Goal: Task Accomplishment & Management: Manage account settings

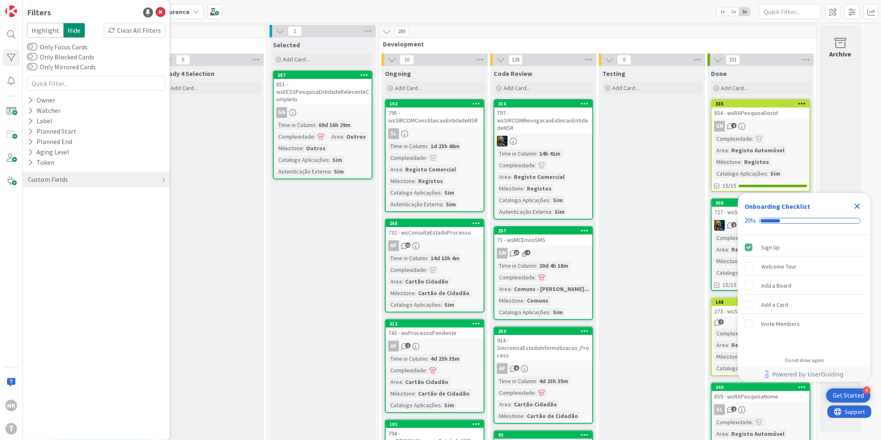
click at [857, 204] on icon "Close Checklist" at bounding box center [857, 206] width 10 height 10
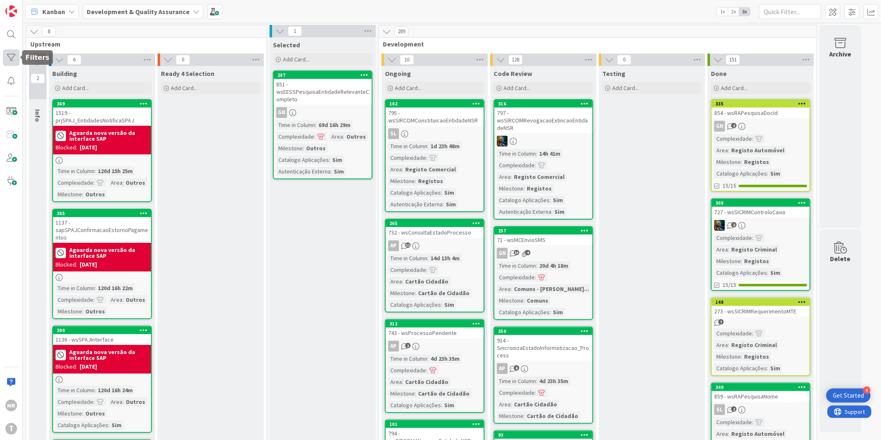
click at [9, 56] on div at bounding box center [11, 57] width 17 height 17
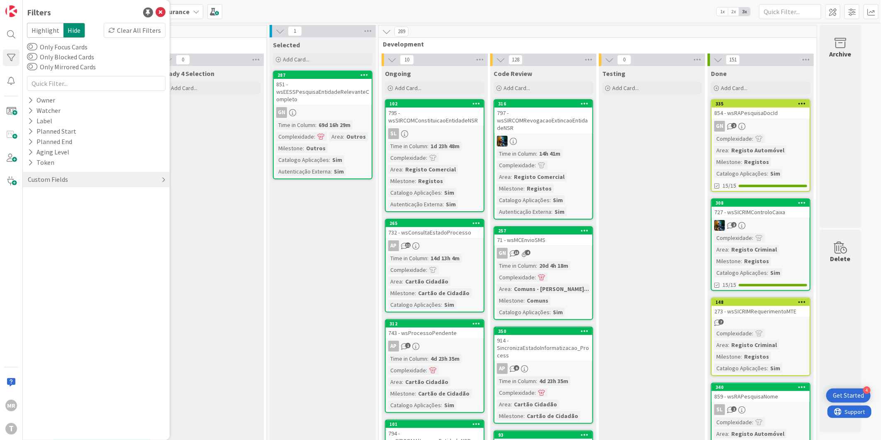
click at [31, 176] on div "Custom Fields" at bounding box center [48, 179] width 42 height 10
click at [27, 111] on div "Watcher" at bounding box center [44, 110] width 34 height 10
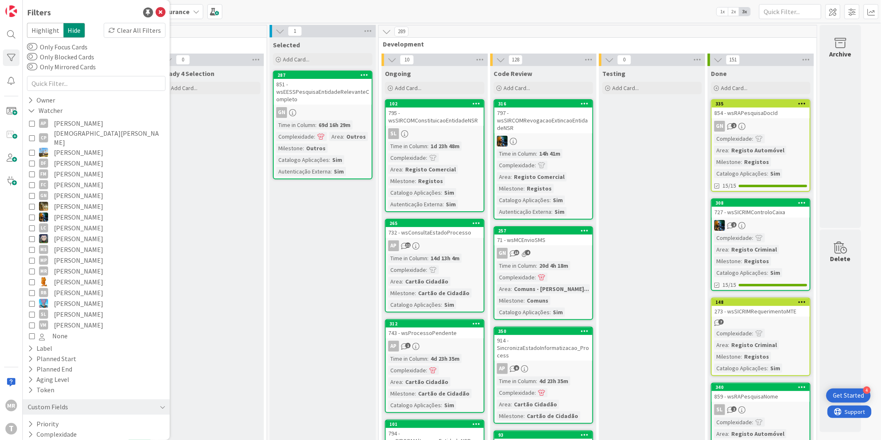
click at [64, 276] on span "[PERSON_NAME]" at bounding box center [78, 281] width 49 height 11
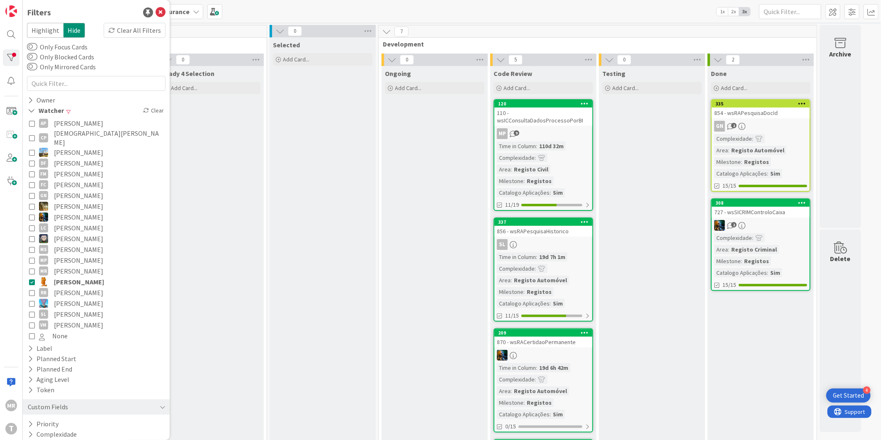
click at [63, 276] on span "[PERSON_NAME]" at bounding box center [79, 281] width 50 height 11
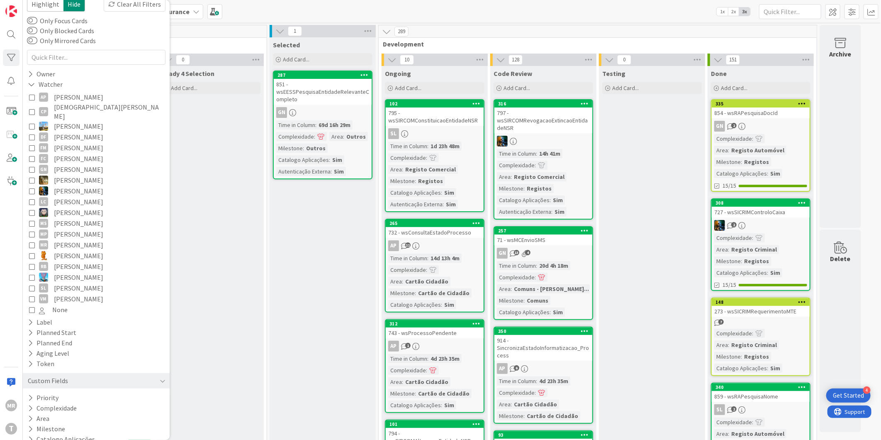
scroll to position [50, 0]
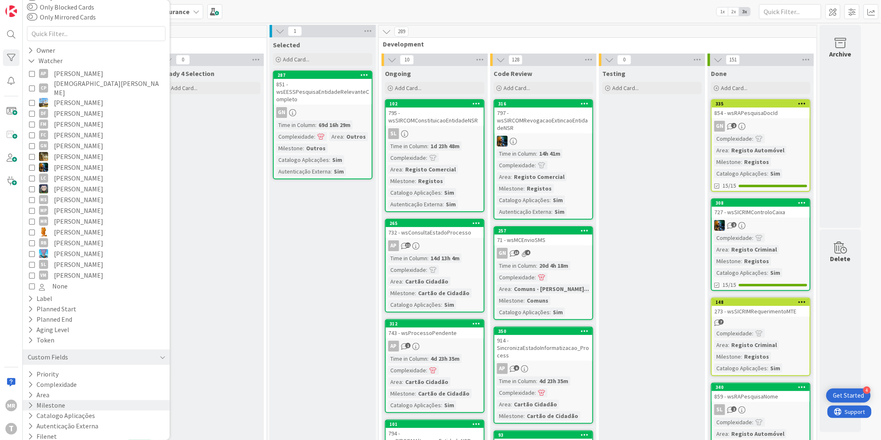
click at [28, 402] on icon at bounding box center [30, 405] width 5 height 7
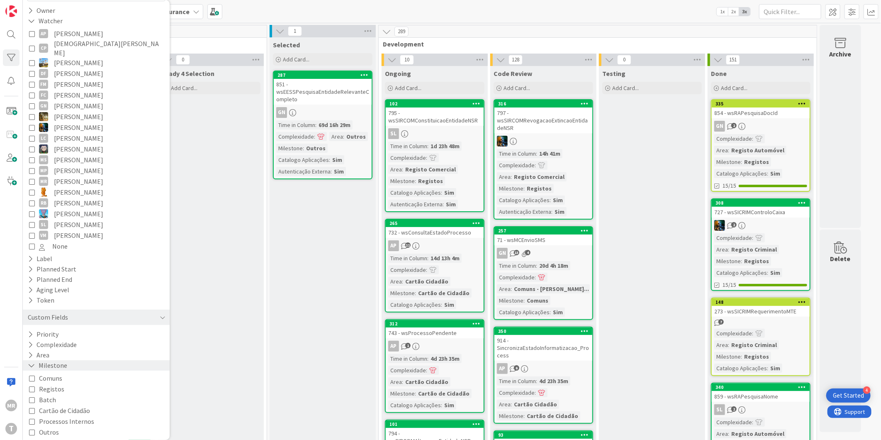
scroll to position [129, 0]
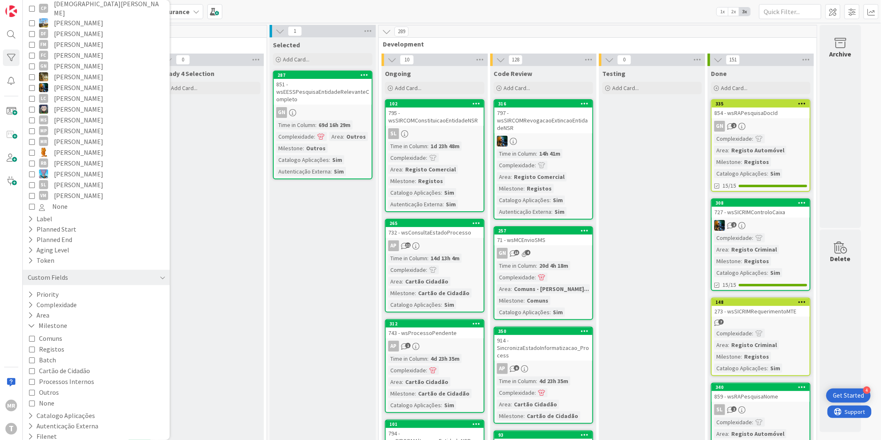
click at [43, 343] on span "Registos" at bounding box center [51, 348] width 25 height 11
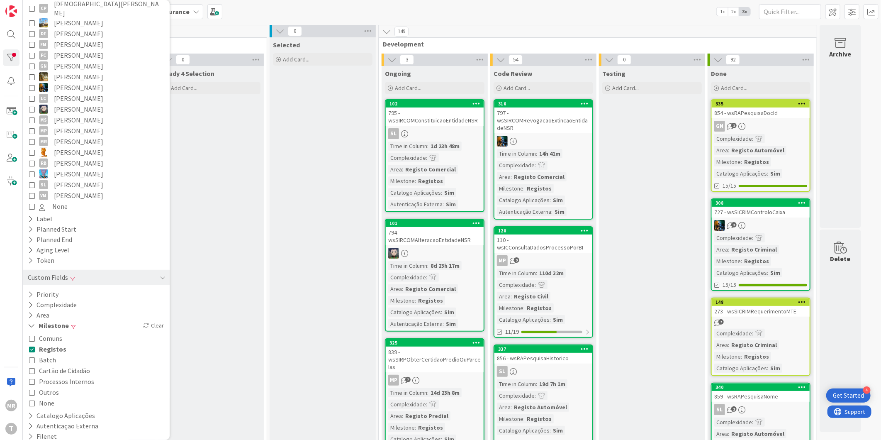
click at [42, 387] on span "Outros" at bounding box center [49, 392] width 20 height 11
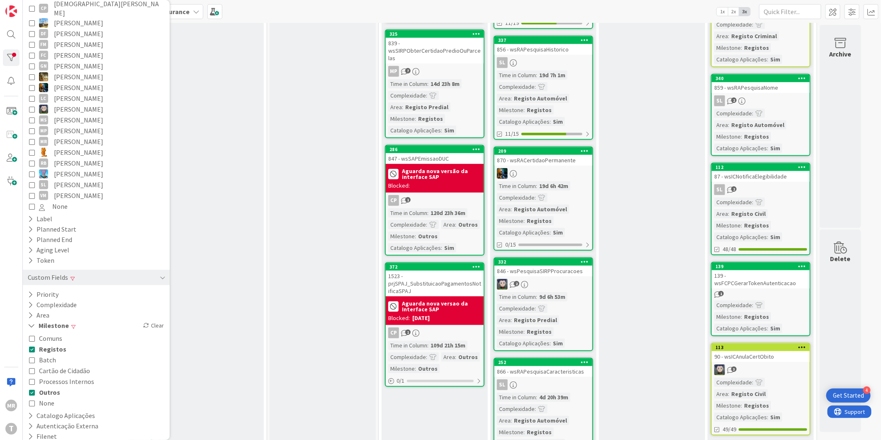
scroll to position [322, 0]
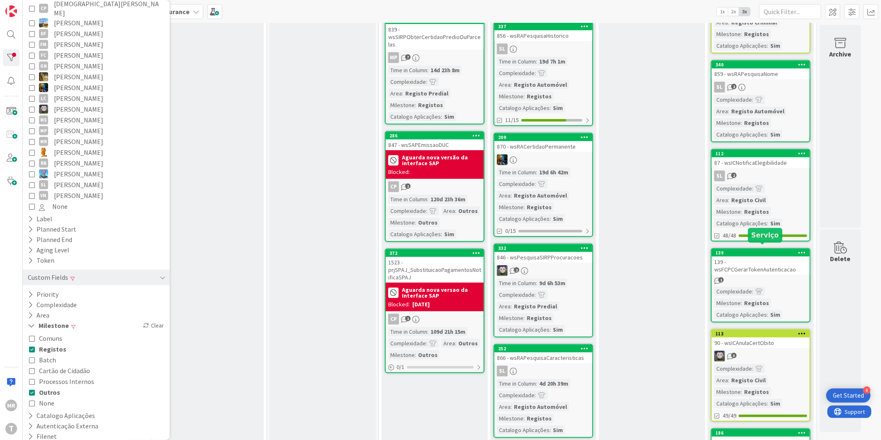
click at [774, 251] on div "139" at bounding box center [761, 252] width 98 height 7
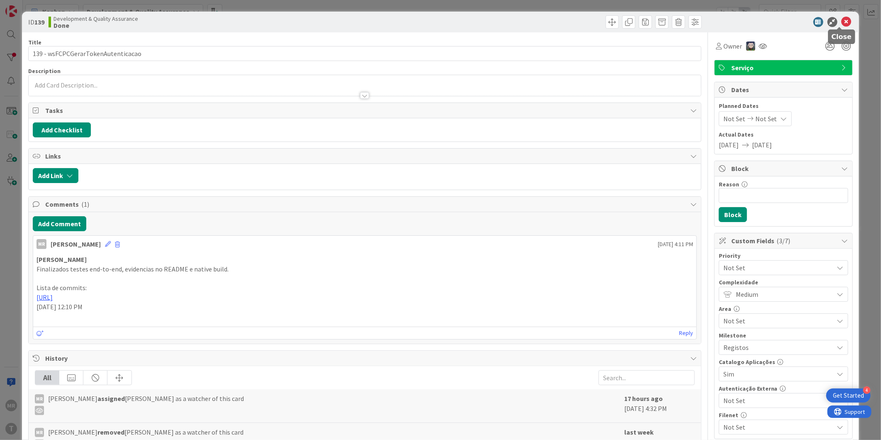
click at [842, 21] on icon at bounding box center [847, 22] width 10 height 10
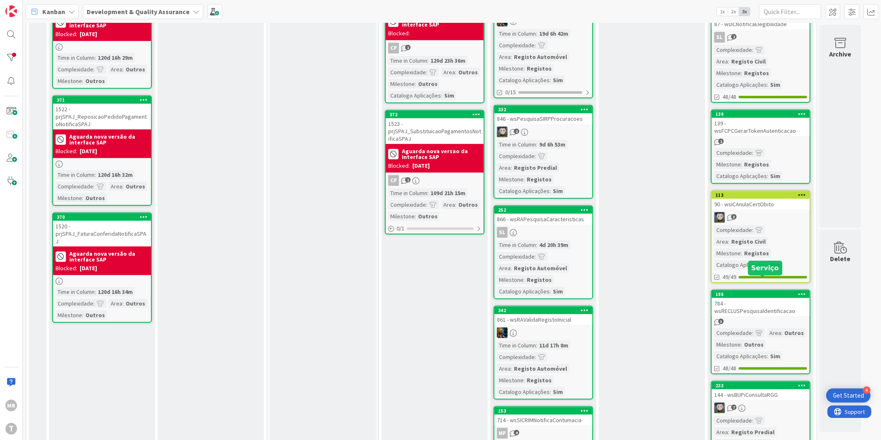
click at [758, 291] on div "186" at bounding box center [763, 294] width 94 height 6
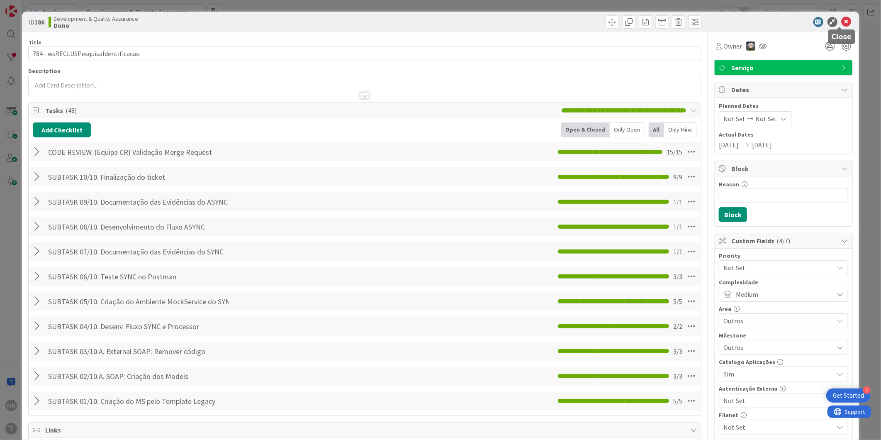
click at [842, 25] on icon at bounding box center [847, 22] width 10 height 10
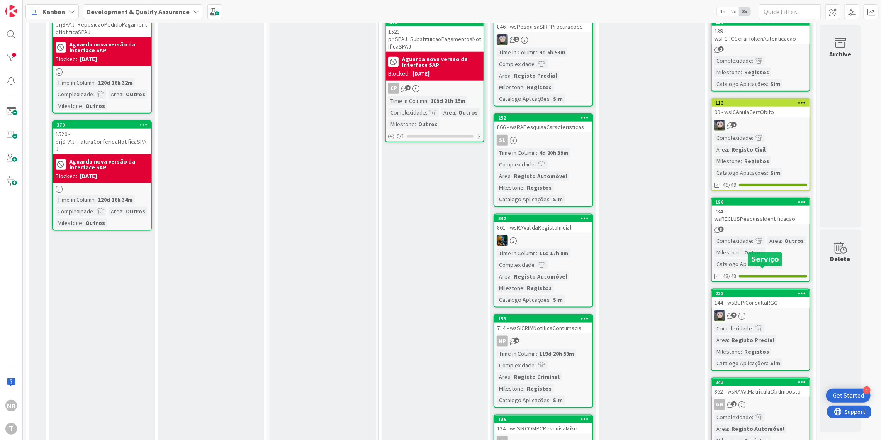
click at [760, 290] on div "233" at bounding box center [763, 293] width 94 height 6
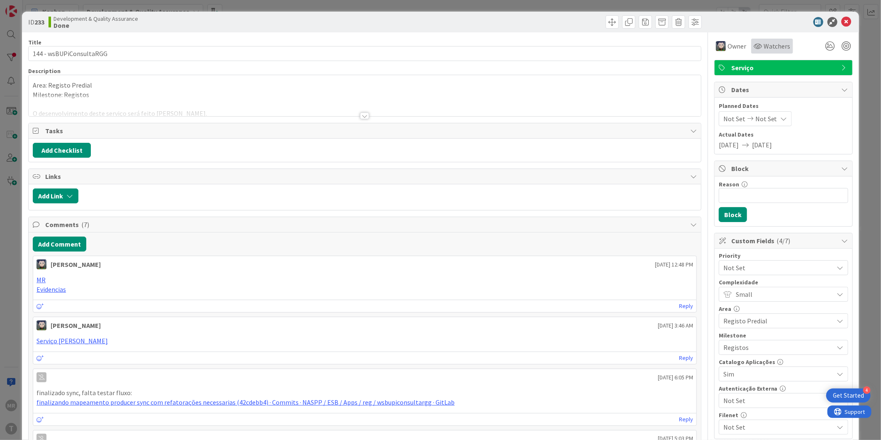
click at [765, 48] on span "Watchers" at bounding box center [777, 46] width 27 height 10
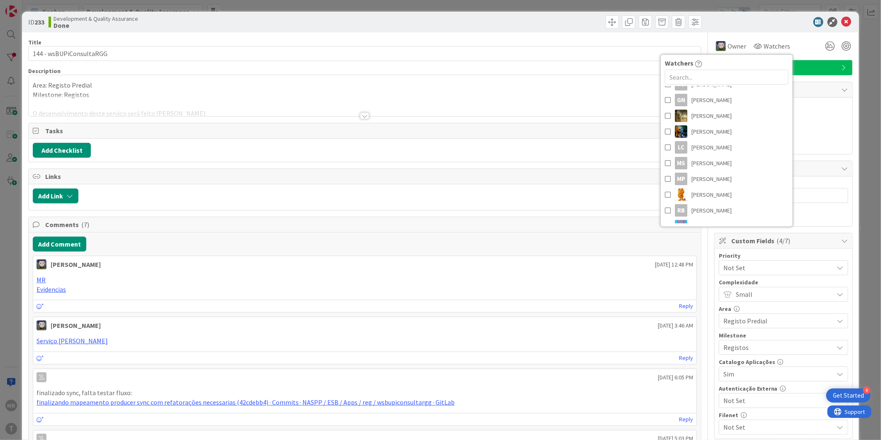
scroll to position [138, 0]
click at [691, 191] on span "[PERSON_NAME]" at bounding box center [711, 186] width 40 height 12
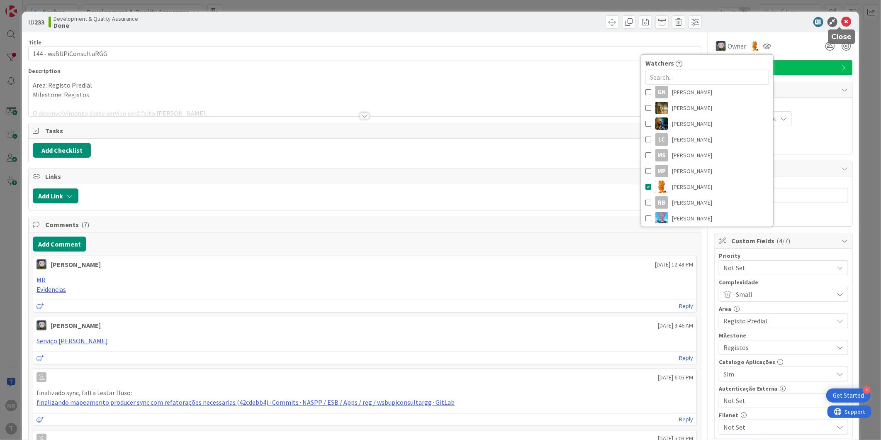
click at [842, 23] on icon at bounding box center [847, 22] width 10 height 10
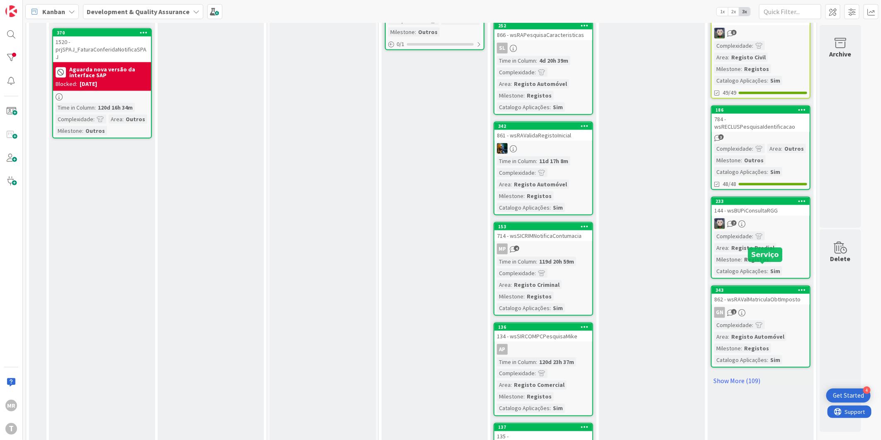
click at [774, 287] on div "343" at bounding box center [763, 290] width 94 height 6
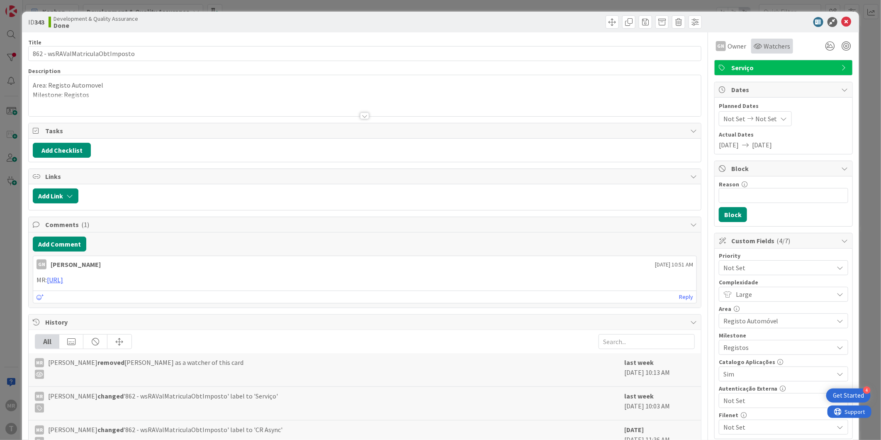
click at [764, 46] on span "Watchers" at bounding box center [777, 46] width 27 height 10
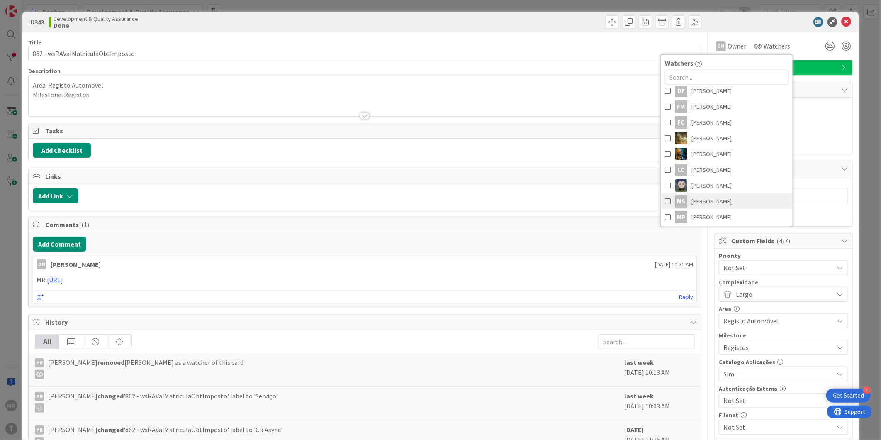
scroll to position [138, 0]
click at [704, 186] on span "[PERSON_NAME]" at bounding box center [711, 186] width 40 height 12
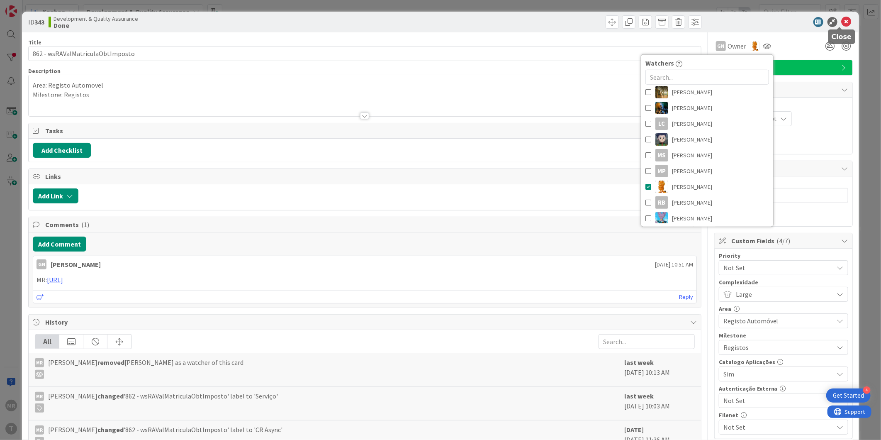
click at [842, 24] on icon at bounding box center [847, 22] width 10 height 10
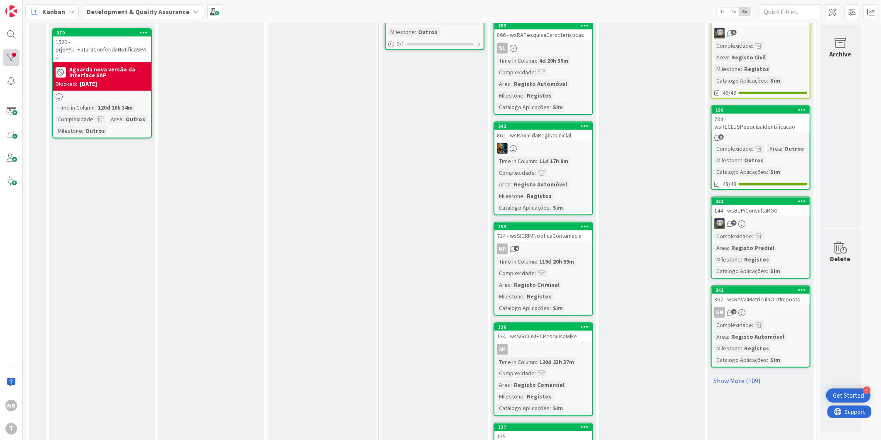
click at [17, 58] on div at bounding box center [11, 57] width 17 height 17
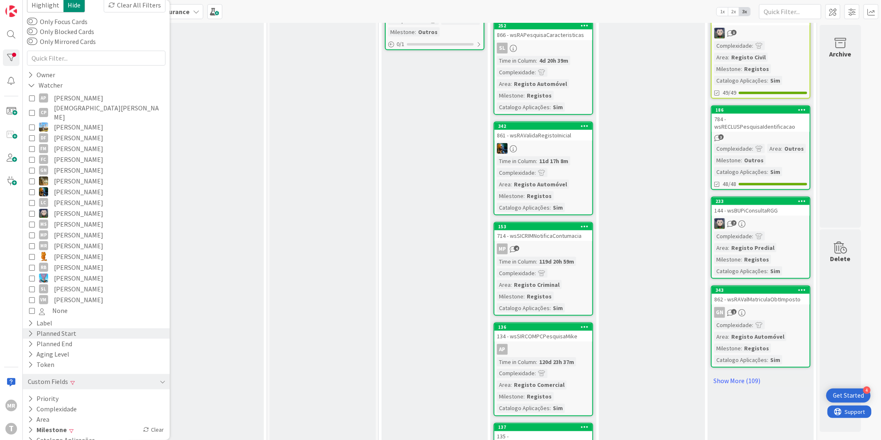
scroll to position [50, 0]
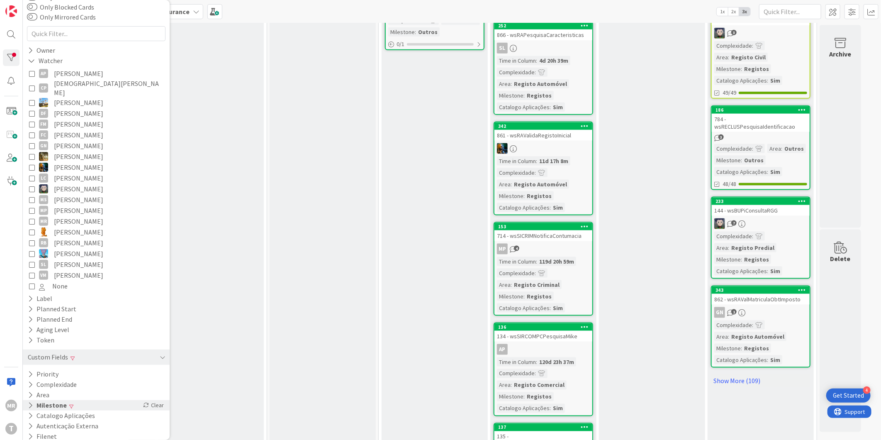
click at [59, 400] on button "Milestone" at bounding box center [47, 405] width 41 height 10
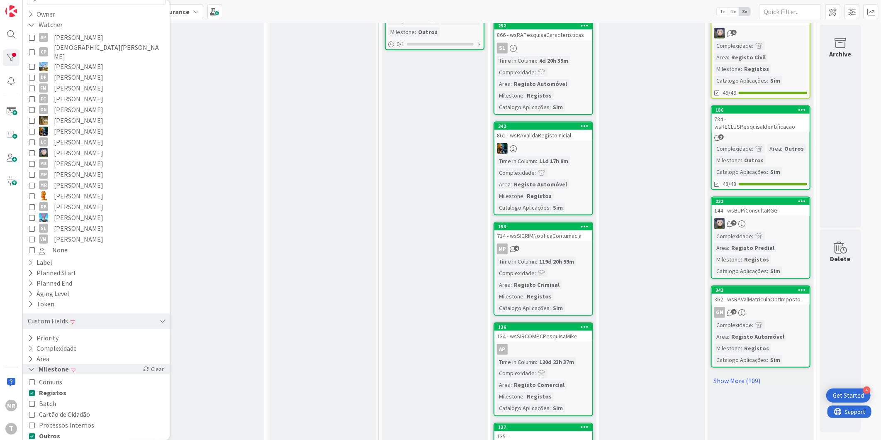
scroll to position [129, 0]
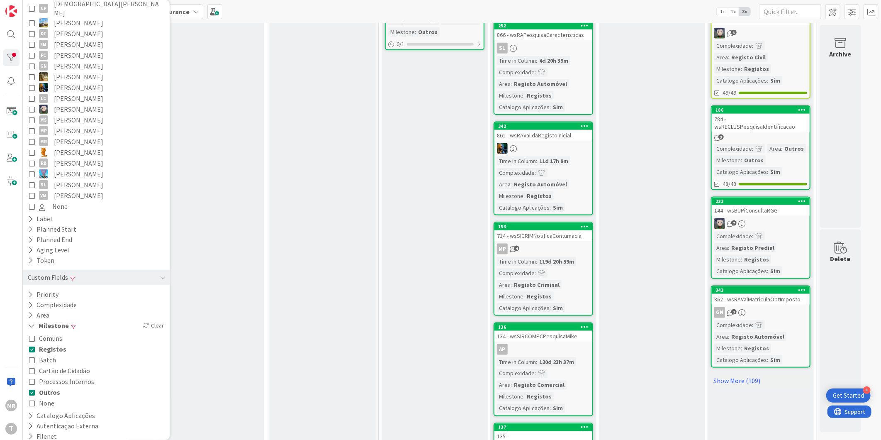
click at [52, 343] on span "Registos" at bounding box center [52, 348] width 27 height 11
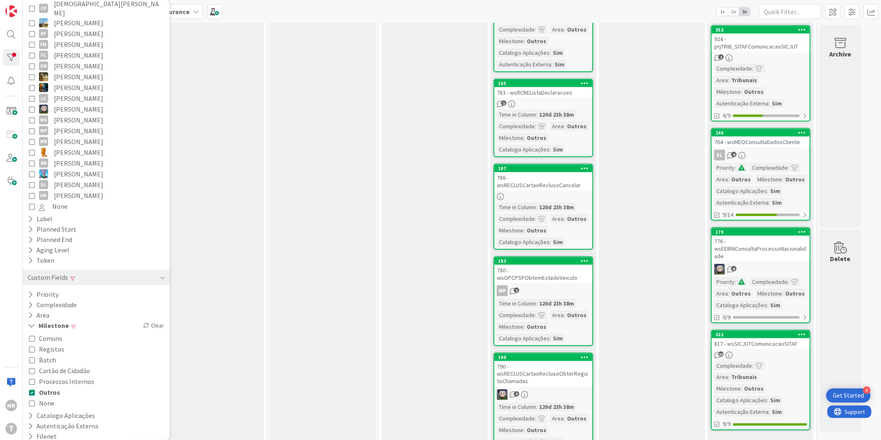
click at [44, 387] on span "Outros" at bounding box center [49, 392] width 21 height 11
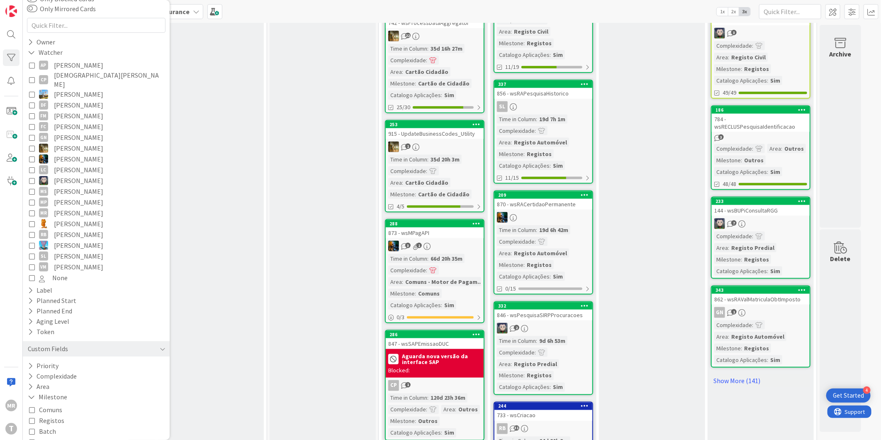
scroll to position [0, 0]
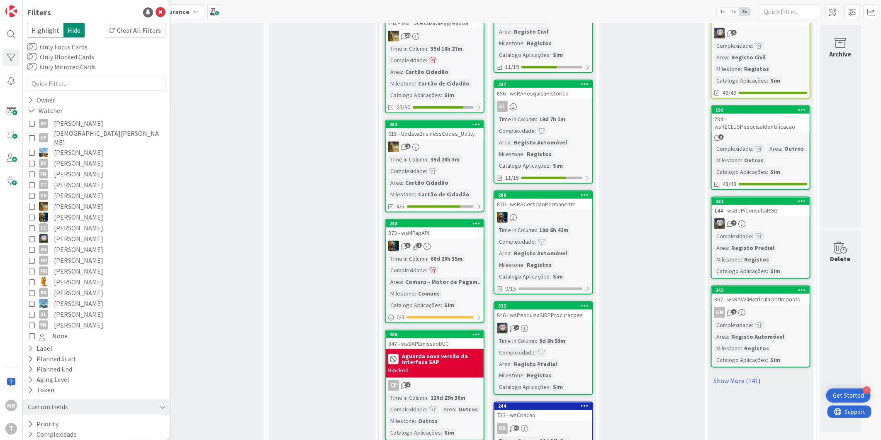
click at [75, 276] on span "[PERSON_NAME]" at bounding box center [78, 281] width 49 height 11
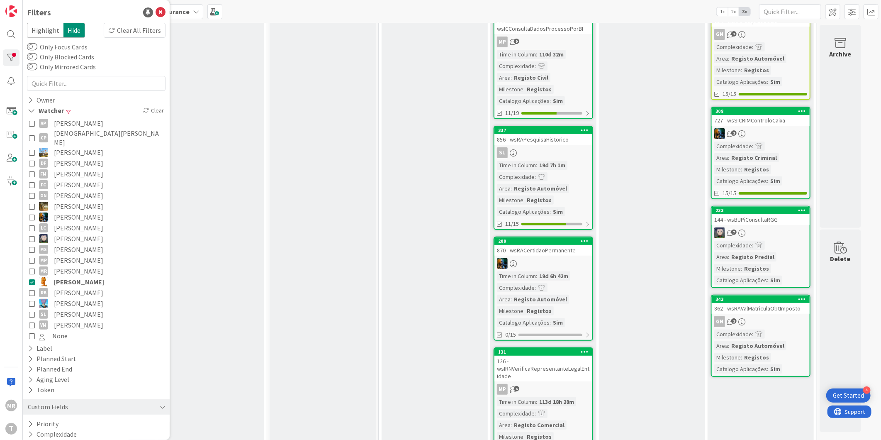
scroll to position [92, 0]
click at [65, 135] on span "[DEMOGRAPHIC_DATA][PERSON_NAME]" at bounding box center [109, 138] width 110 height 18
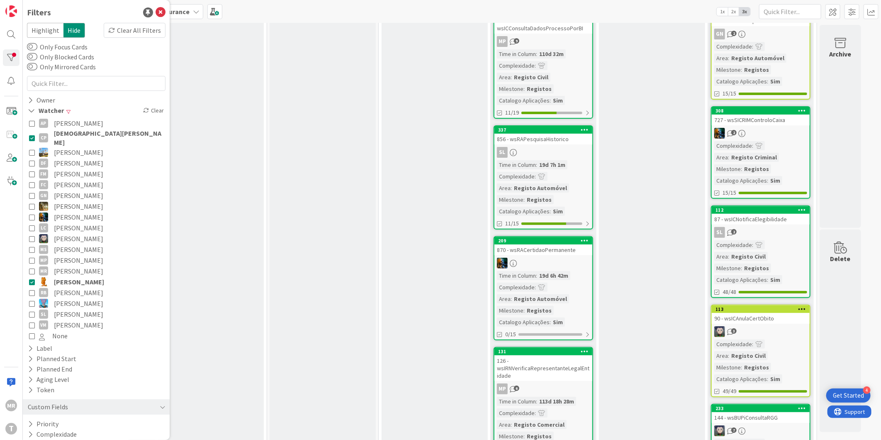
click at [67, 276] on span "[PERSON_NAME]" at bounding box center [79, 281] width 50 height 11
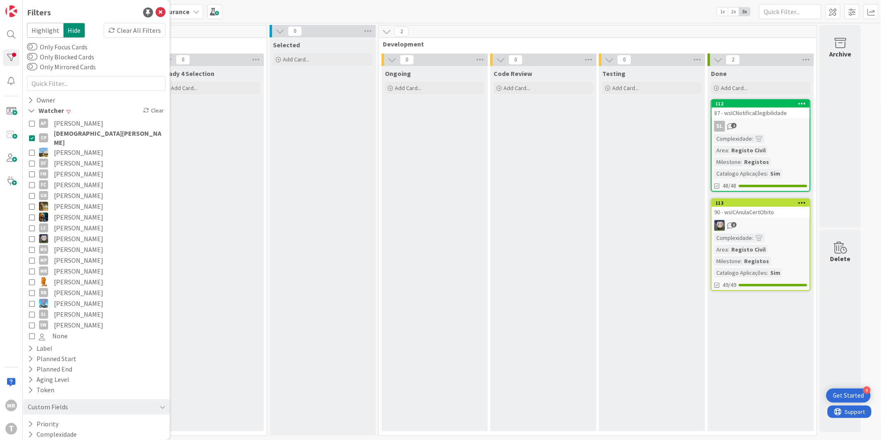
scroll to position [0, 0]
click at [72, 131] on span "[DEMOGRAPHIC_DATA][PERSON_NAME]" at bounding box center [109, 138] width 110 height 18
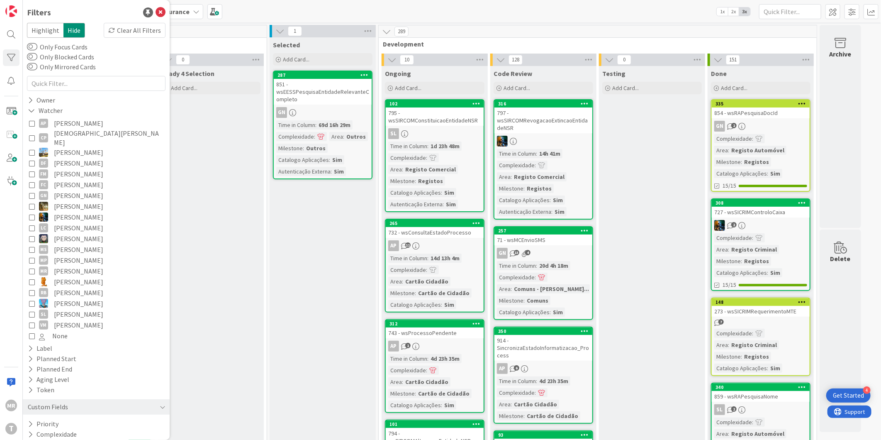
click at [94, 124] on span "[PERSON_NAME]" at bounding box center [78, 123] width 49 height 11
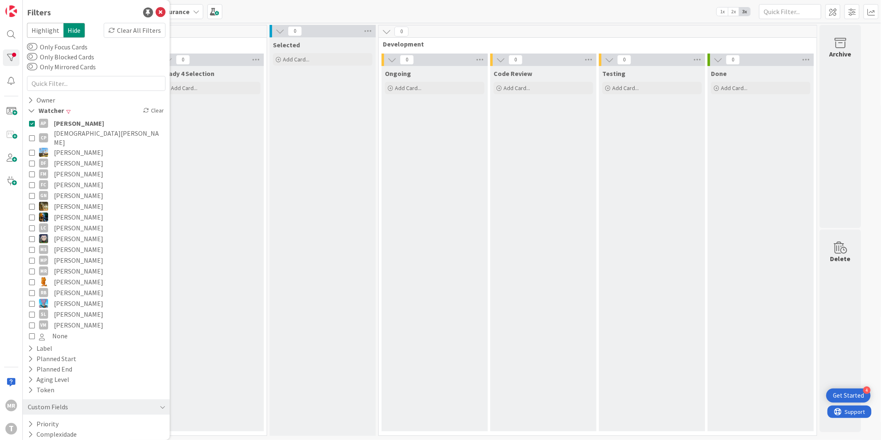
click at [67, 190] on span "[PERSON_NAME]" at bounding box center [78, 195] width 49 height 11
click at [86, 118] on span "[PERSON_NAME]" at bounding box center [79, 123] width 50 height 11
click at [78, 190] on span "[PERSON_NAME]" at bounding box center [79, 195] width 50 height 11
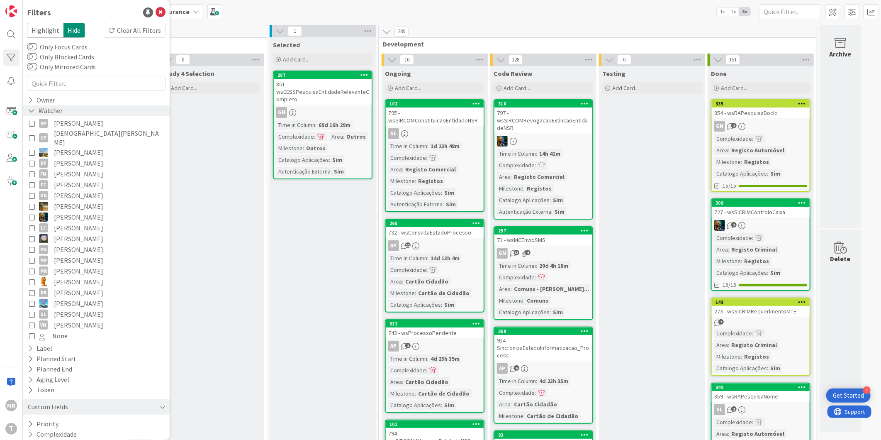
click at [31, 108] on icon at bounding box center [31, 110] width 7 height 7
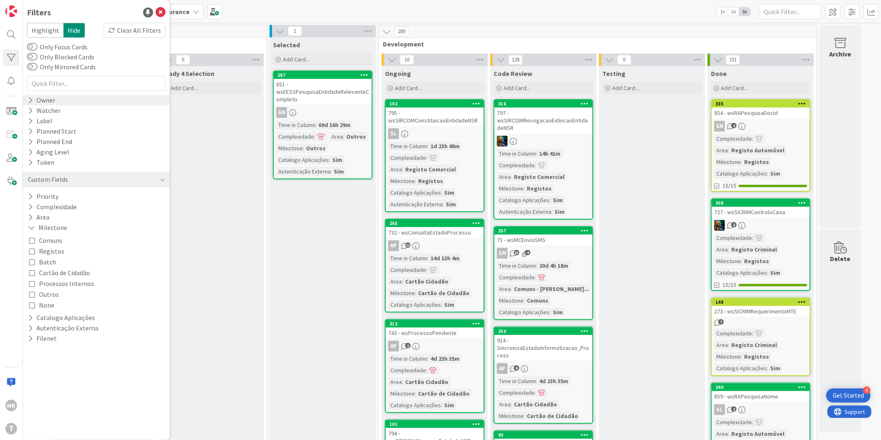
click at [29, 102] on icon at bounding box center [30, 100] width 5 height 7
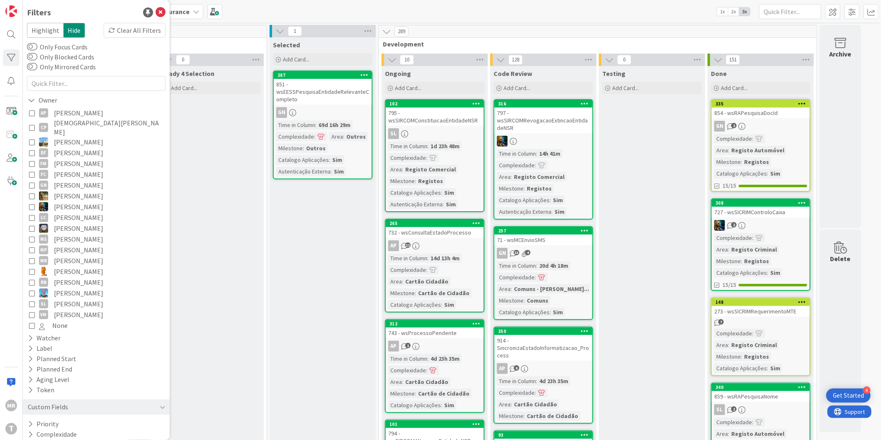
click at [70, 117] on span "[PERSON_NAME]" at bounding box center [78, 112] width 49 height 11
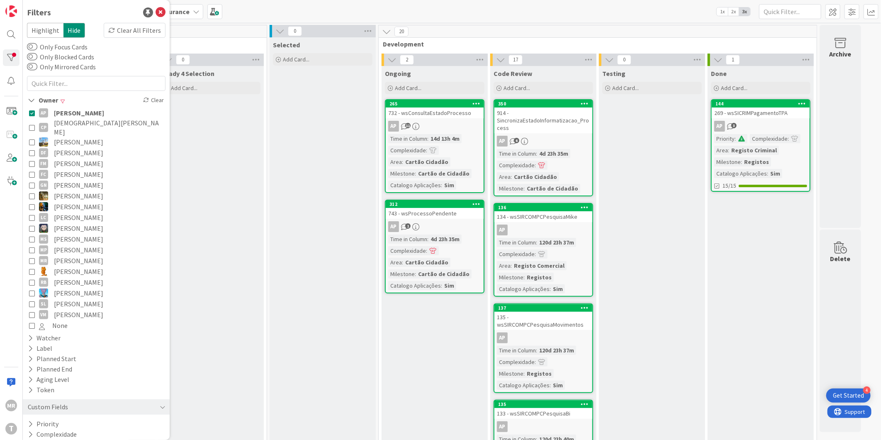
click at [70, 117] on span "[PERSON_NAME]" at bounding box center [79, 112] width 50 height 11
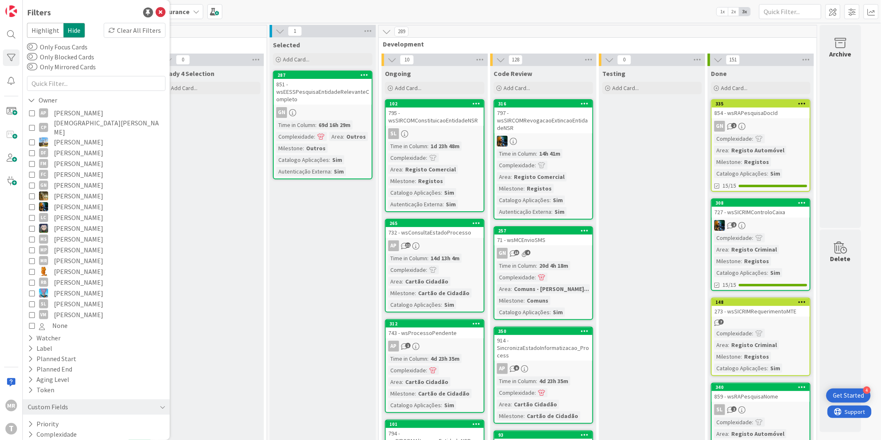
click at [68, 180] on span "[PERSON_NAME]" at bounding box center [78, 185] width 49 height 11
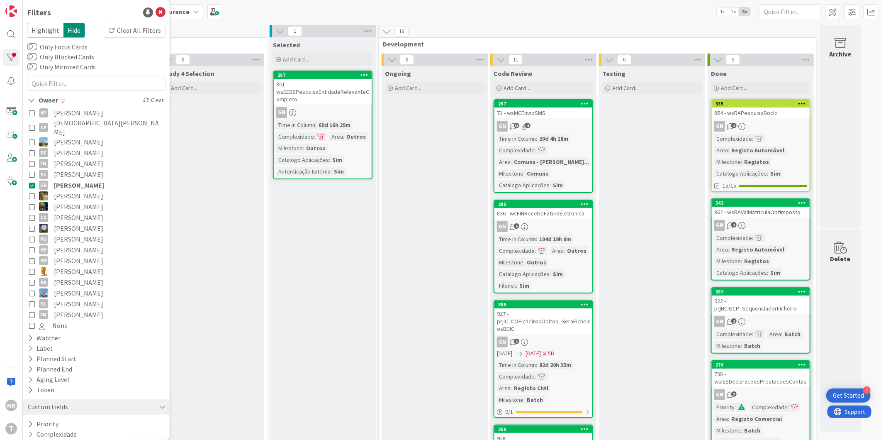
click at [68, 180] on span "[PERSON_NAME]" at bounding box center [79, 185] width 50 height 11
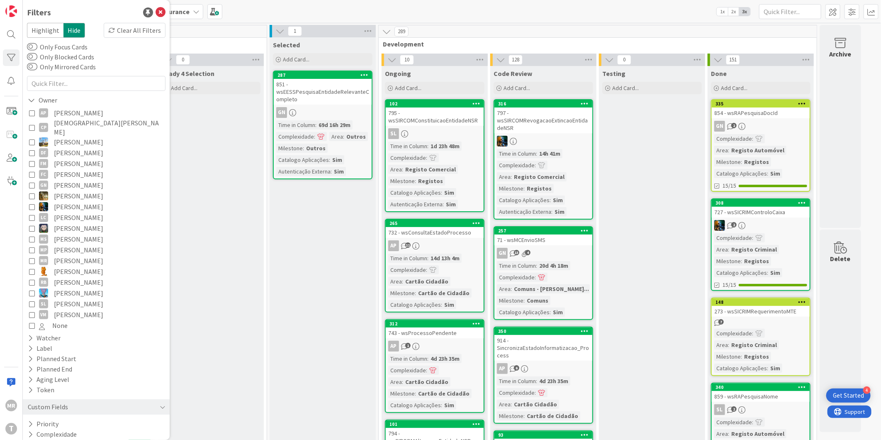
click at [62, 223] on span "[PERSON_NAME]" at bounding box center [78, 228] width 49 height 11
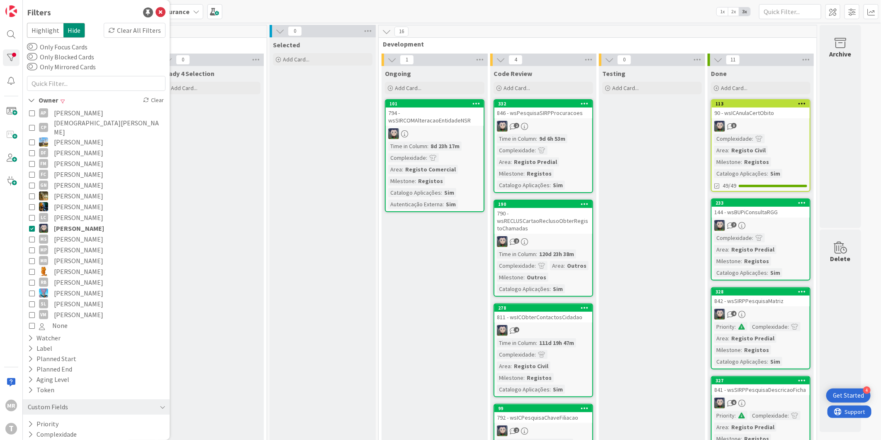
click at [71, 244] on span "[PERSON_NAME]" at bounding box center [78, 249] width 49 height 11
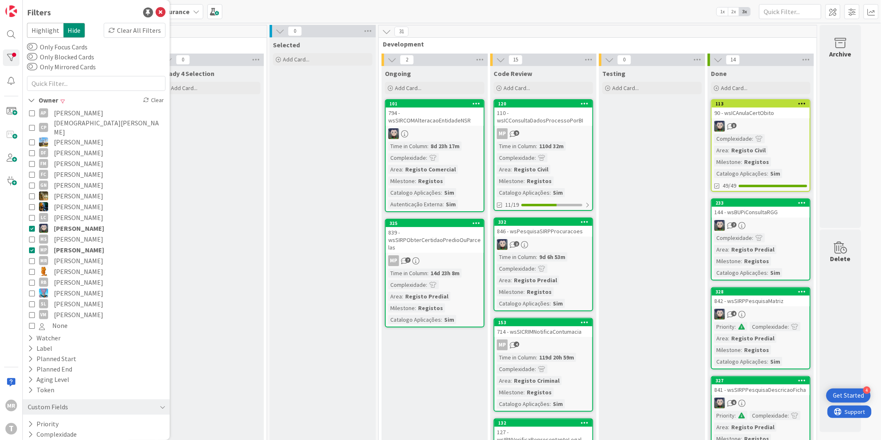
click at [75, 223] on span "[PERSON_NAME]" at bounding box center [79, 228] width 50 height 11
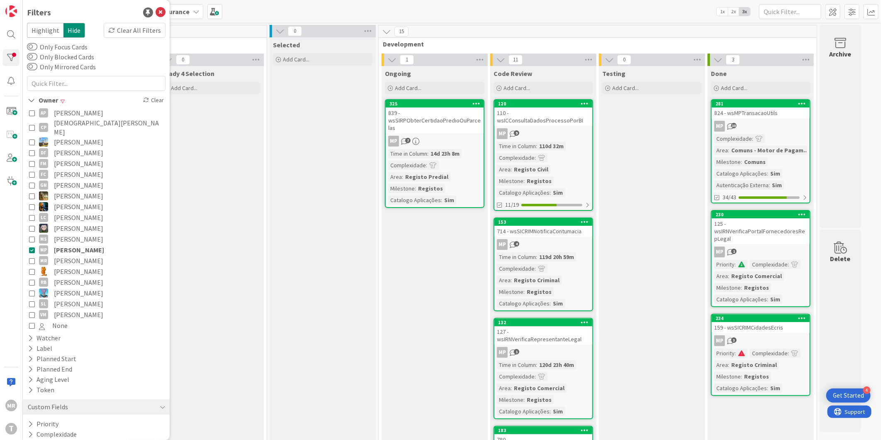
click at [69, 266] on span "[PERSON_NAME]" at bounding box center [78, 271] width 49 height 11
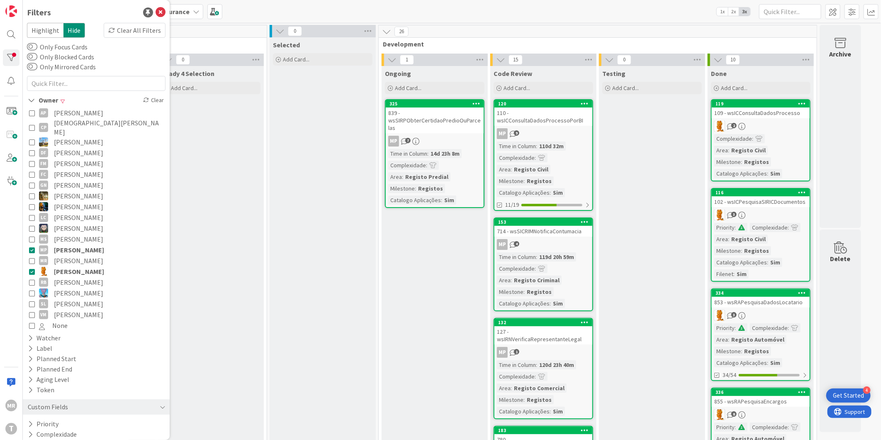
click at [69, 266] on span "[PERSON_NAME]" at bounding box center [79, 271] width 50 height 11
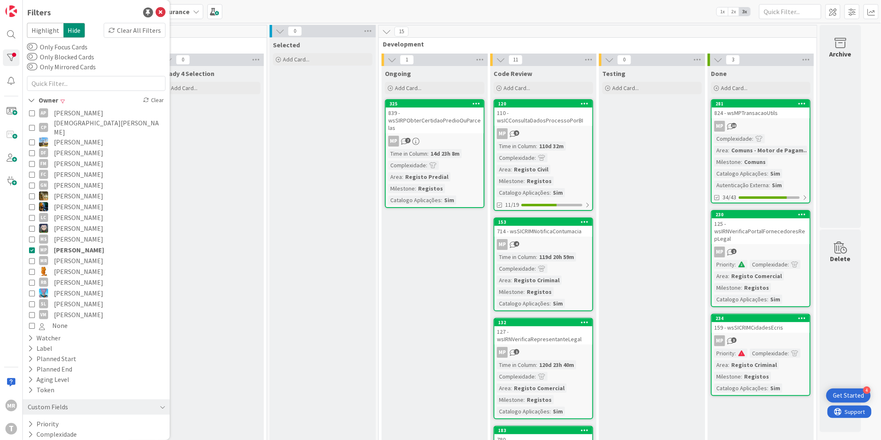
click at [71, 277] on span "[PERSON_NAME]" at bounding box center [78, 282] width 49 height 11
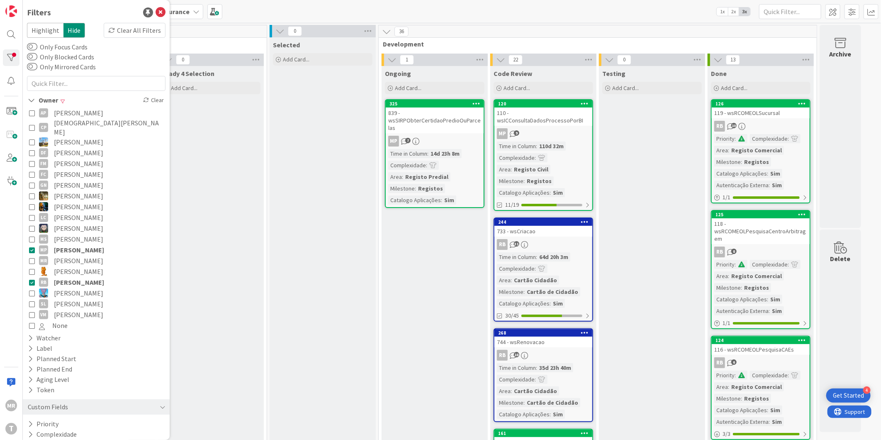
click at [74, 244] on span "[PERSON_NAME]" at bounding box center [79, 249] width 50 height 11
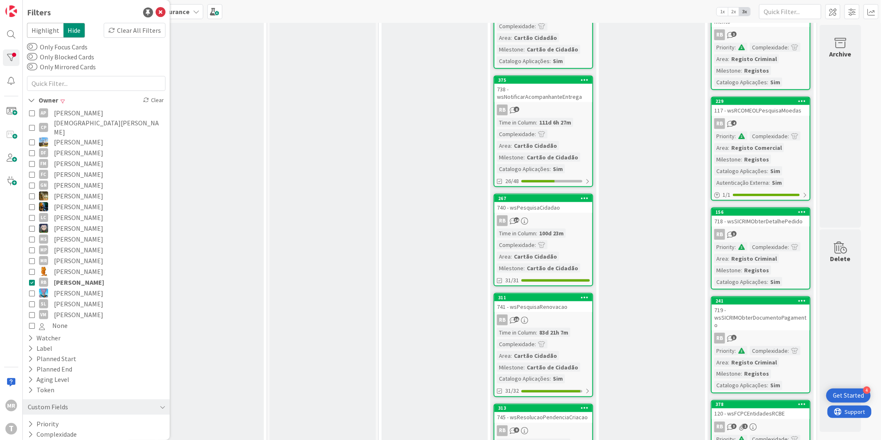
scroll to position [736, 0]
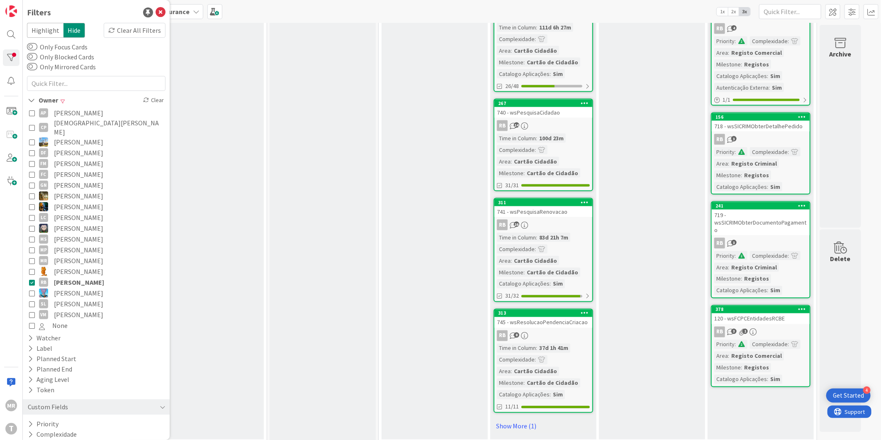
click at [78, 277] on span "[PERSON_NAME]" at bounding box center [79, 282] width 50 height 11
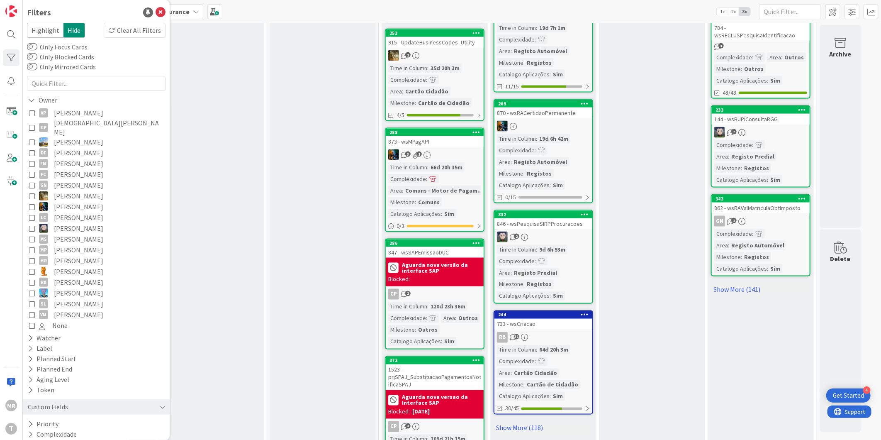
scroll to position [129, 0]
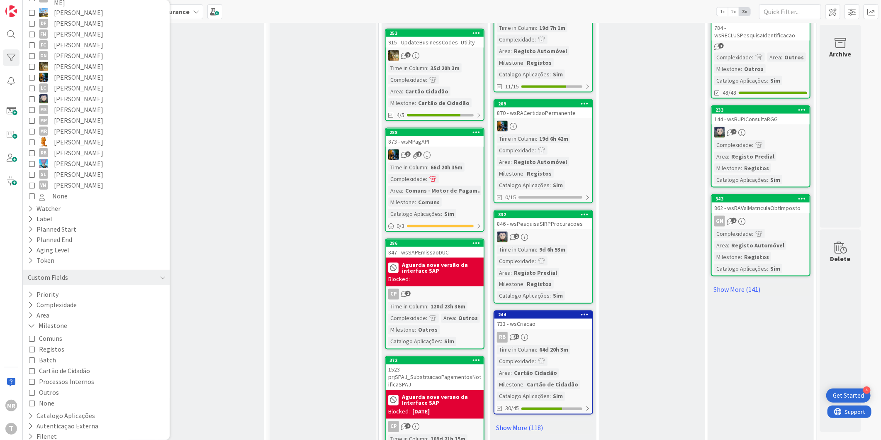
click at [75, 180] on span "[PERSON_NAME]" at bounding box center [78, 185] width 49 height 11
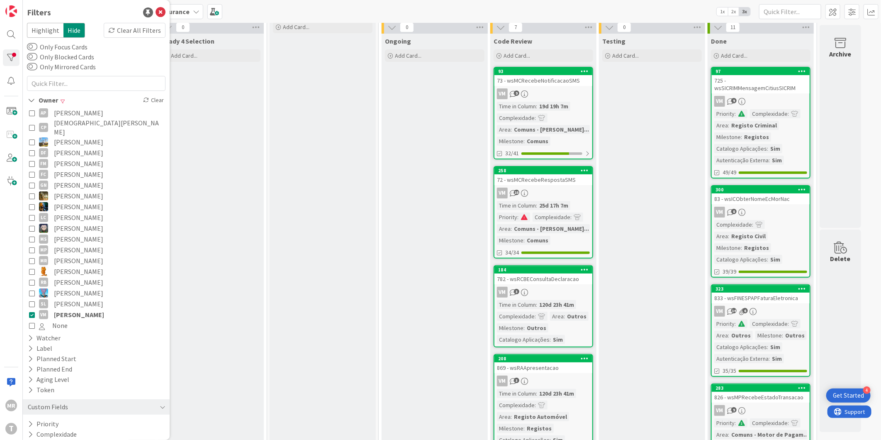
scroll to position [0, 0]
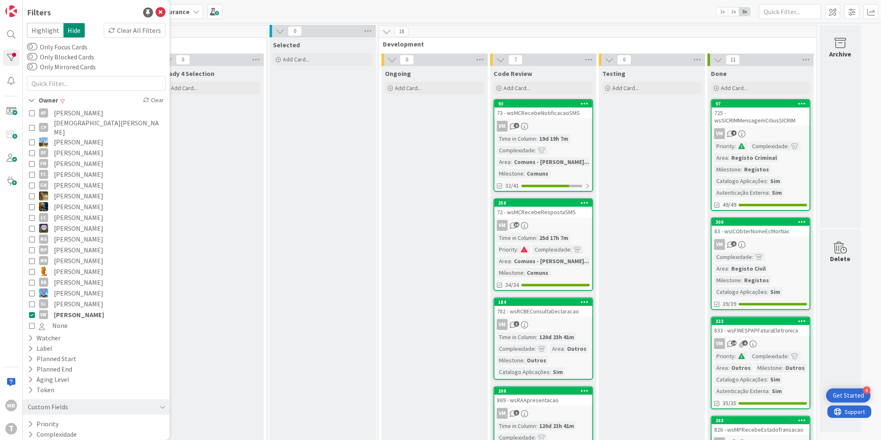
click at [87, 298] on span "[PERSON_NAME]" at bounding box center [78, 303] width 49 height 11
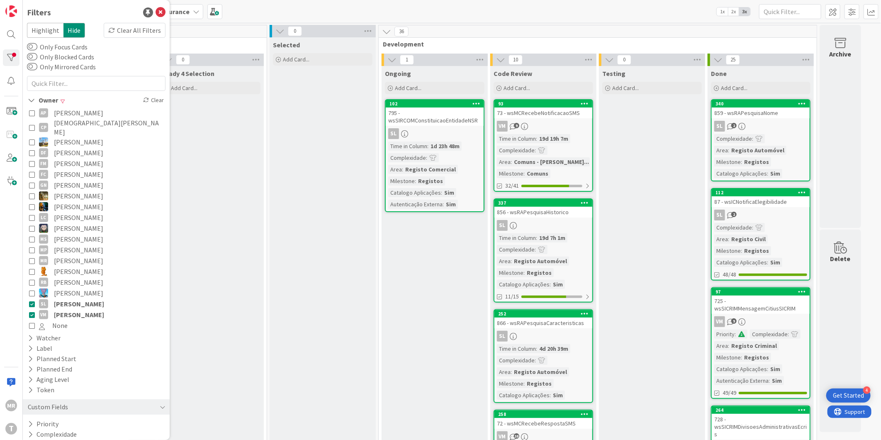
click at [86, 309] on span "[PERSON_NAME]" at bounding box center [79, 314] width 50 height 11
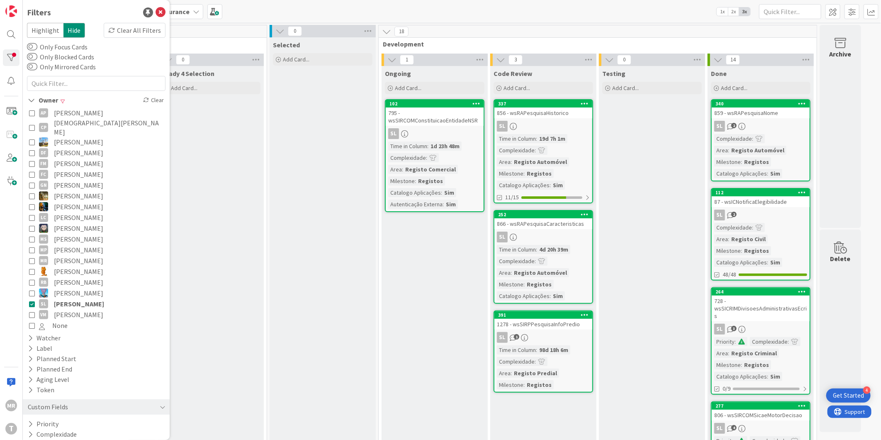
click at [81, 298] on span "[PERSON_NAME]" at bounding box center [79, 303] width 50 height 11
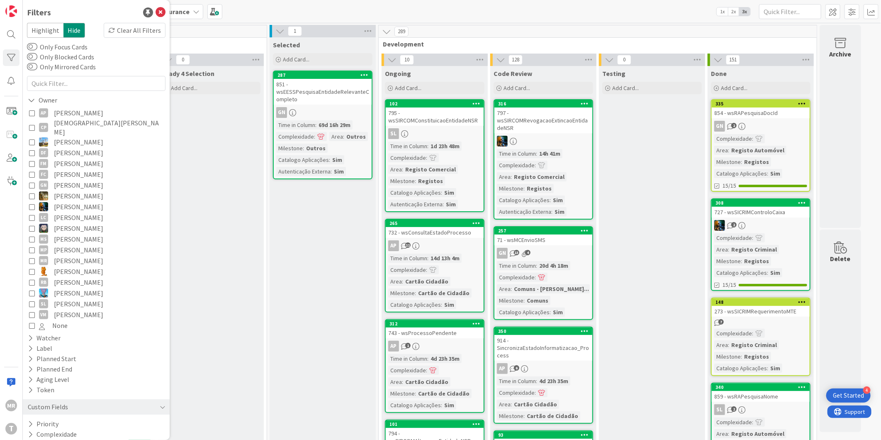
click at [91, 112] on span "[PERSON_NAME]" at bounding box center [78, 112] width 49 height 11
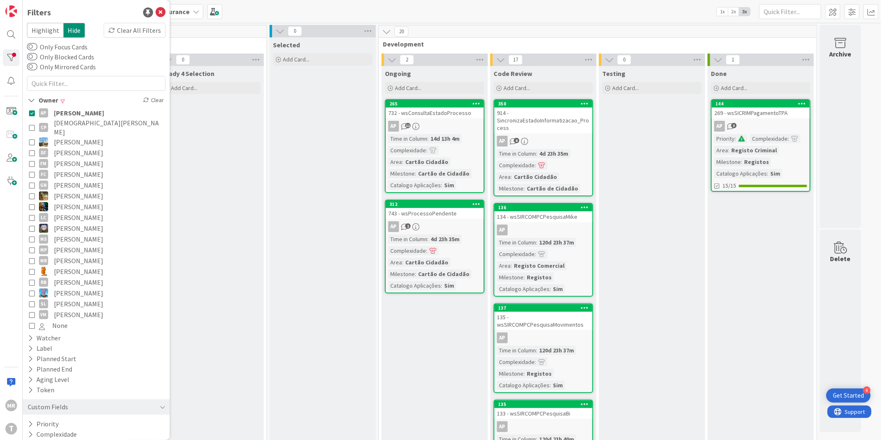
click at [89, 121] on span "[DEMOGRAPHIC_DATA][PERSON_NAME]" at bounding box center [109, 127] width 110 height 18
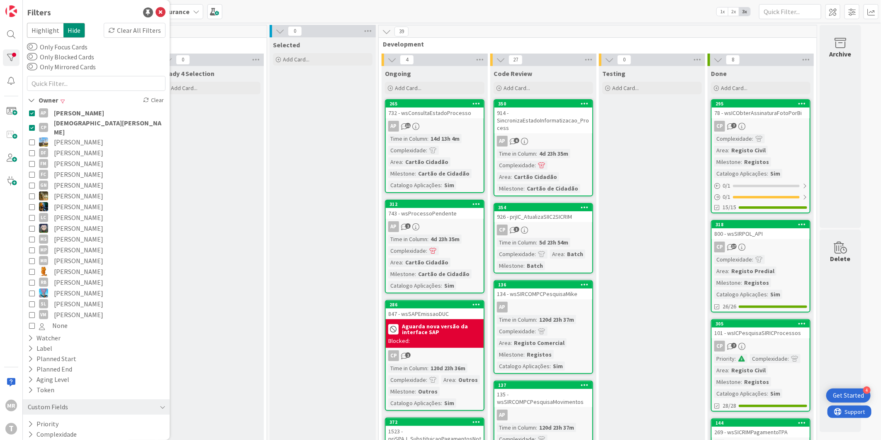
click at [90, 109] on span "[PERSON_NAME]" at bounding box center [79, 112] width 50 height 11
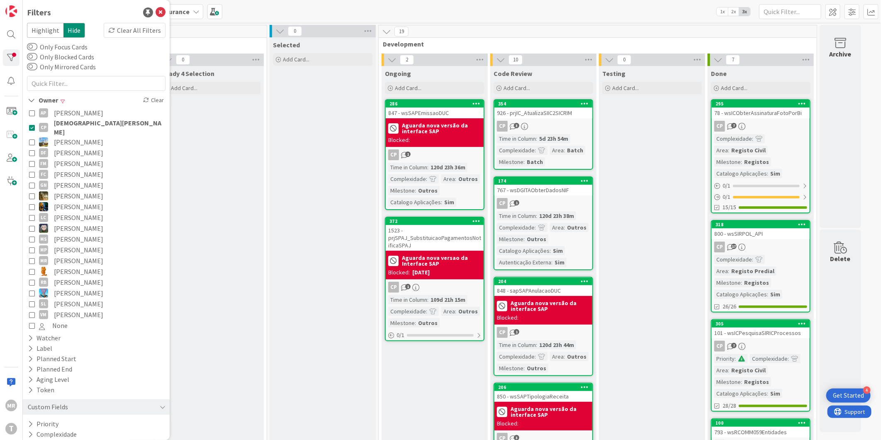
click at [76, 123] on span "[DEMOGRAPHIC_DATA][PERSON_NAME]" at bounding box center [109, 127] width 110 height 18
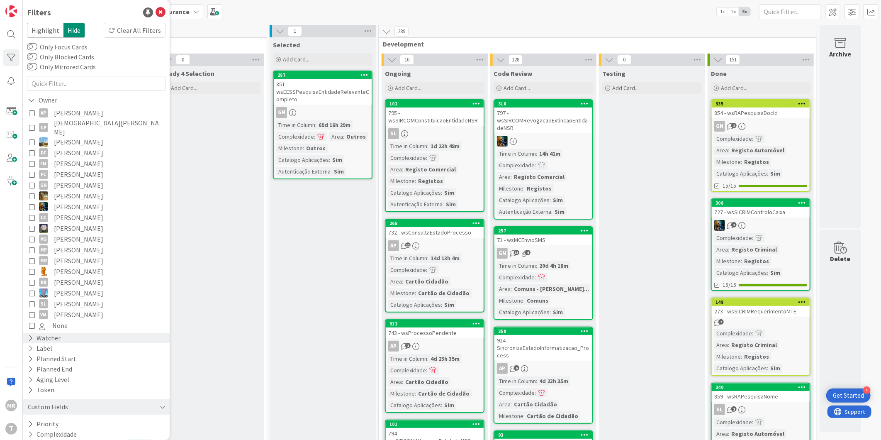
click at [51, 334] on div "Watcher" at bounding box center [44, 338] width 34 height 10
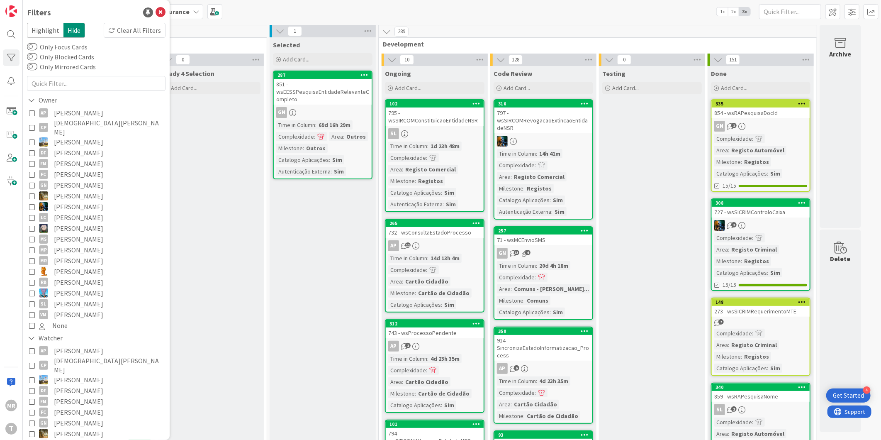
click at [73, 357] on span "[DEMOGRAPHIC_DATA][PERSON_NAME]" at bounding box center [109, 365] width 110 height 18
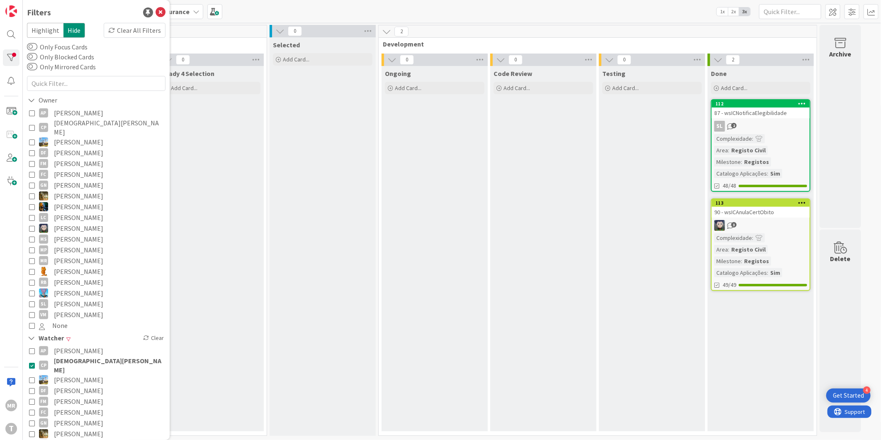
drag, startPoint x: 79, startPoint y: 112, endPoint x: 80, endPoint y: 122, distance: 10.4
click at [79, 112] on span "[PERSON_NAME]" at bounding box center [78, 112] width 49 height 11
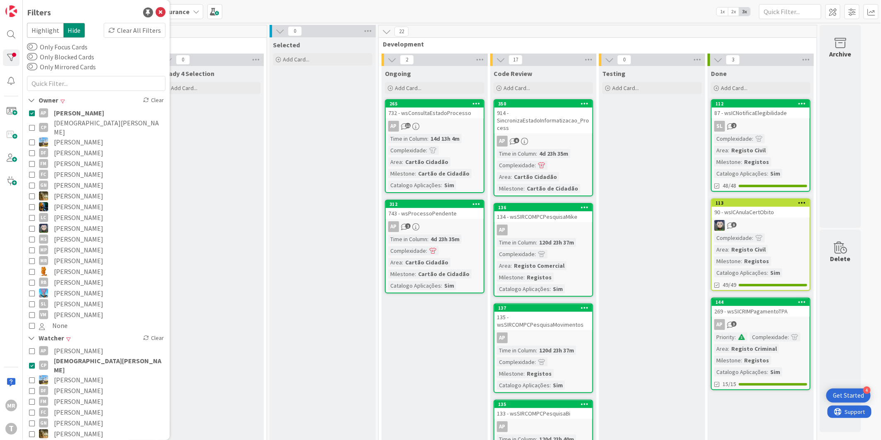
click at [80, 356] on span "[DEMOGRAPHIC_DATA][PERSON_NAME]" at bounding box center [109, 365] width 110 height 18
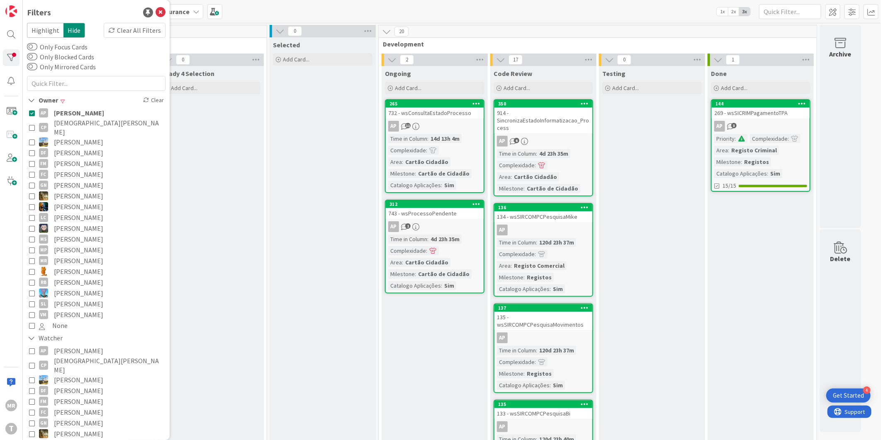
click at [104, 113] on span "[PERSON_NAME]" at bounding box center [79, 112] width 50 height 11
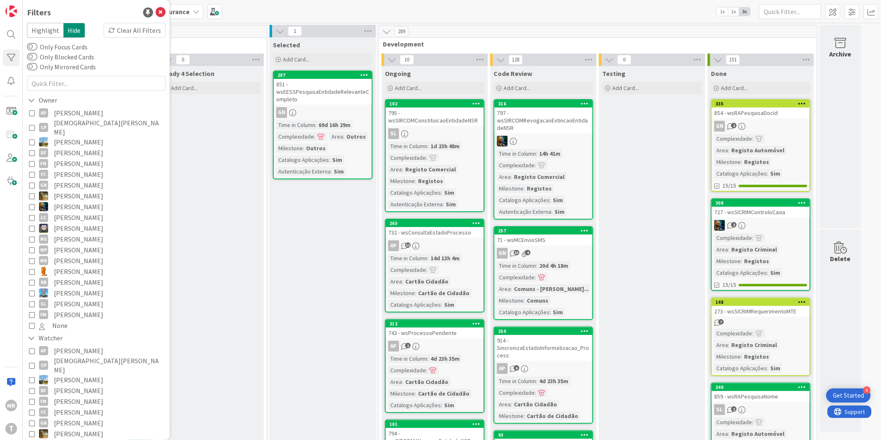
click at [85, 136] on span "[PERSON_NAME]" at bounding box center [78, 141] width 49 height 11
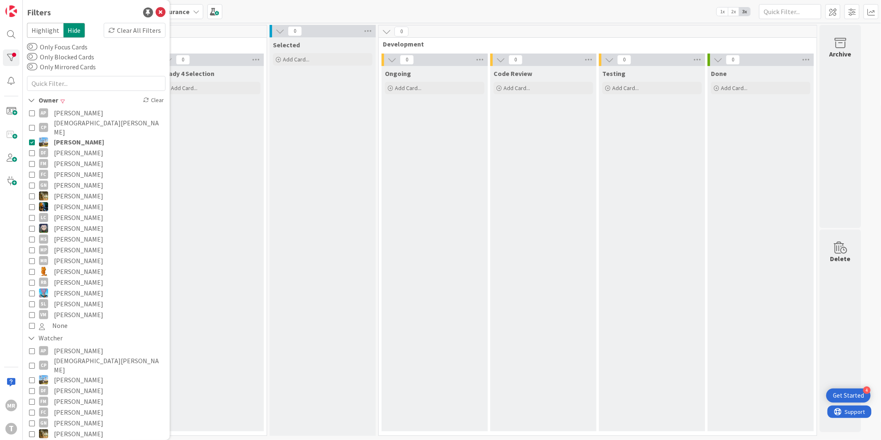
click at [85, 136] on span "[PERSON_NAME]" at bounding box center [79, 141] width 50 height 11
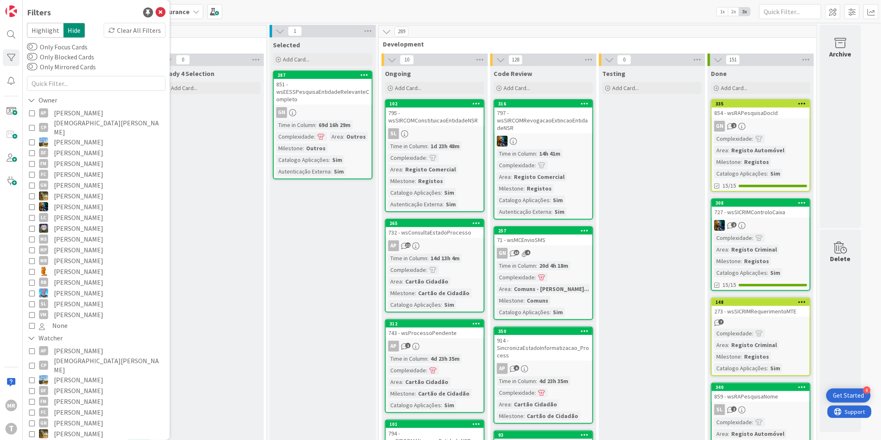
click at [88, 201] on span "[PERSON_NAME]" at bounding box center [78, 206] width 49 height 11
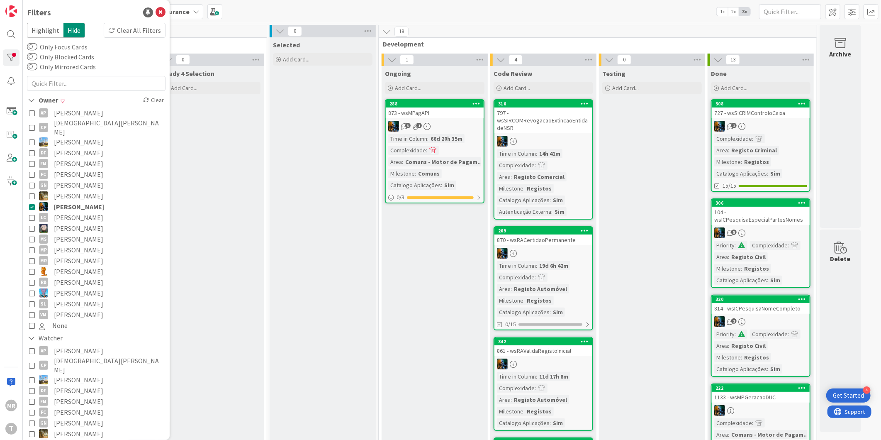
click at [64, 201] on span "[PERSON_NAME]" at bounding box center [79, 206] width 50 height 11
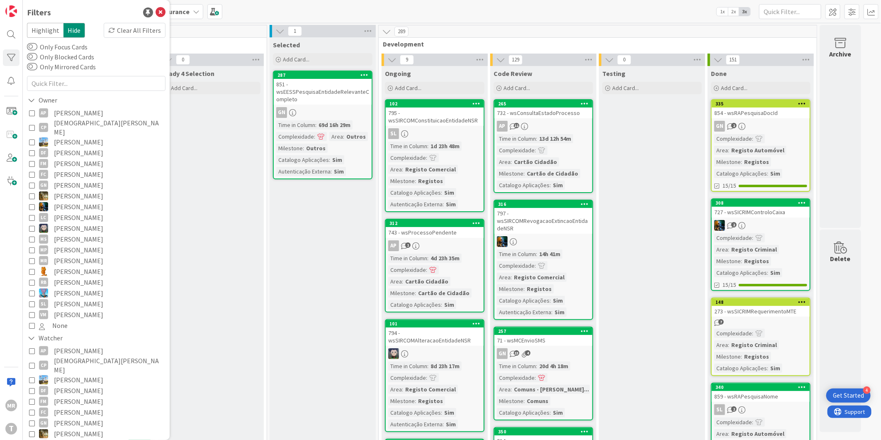
click at [96, 223] on button "[PERSON_NAME]" at bounding box center [96, 228] width 134 height 11
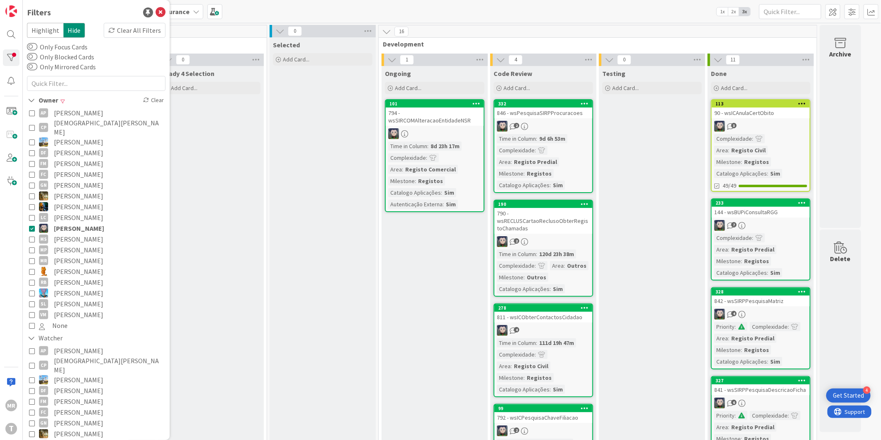
click at [85, 223] on span "[PERSON_NAME]" at bounding box center [79, 228] width 50 height 11
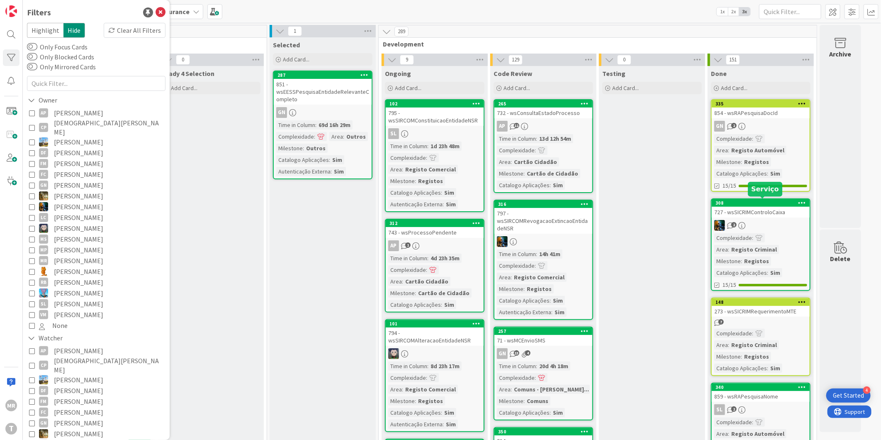
click at [748, 202] on div "308" at bounding box center [763, 203] width 94 height 6
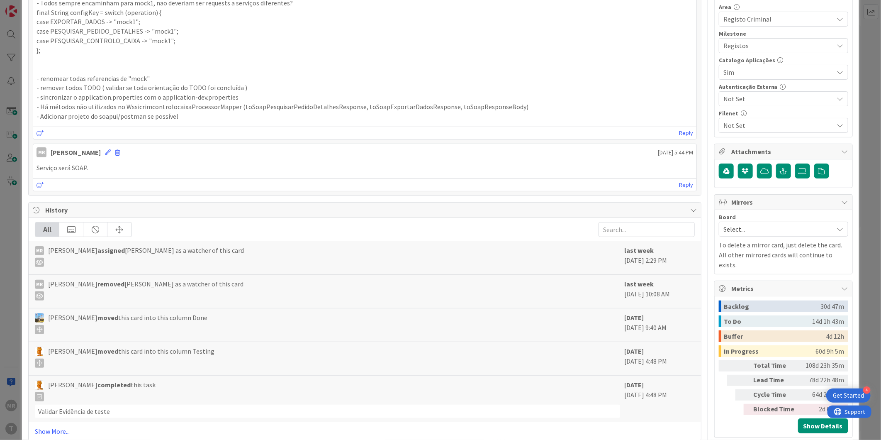
scroll to position [321, 0]
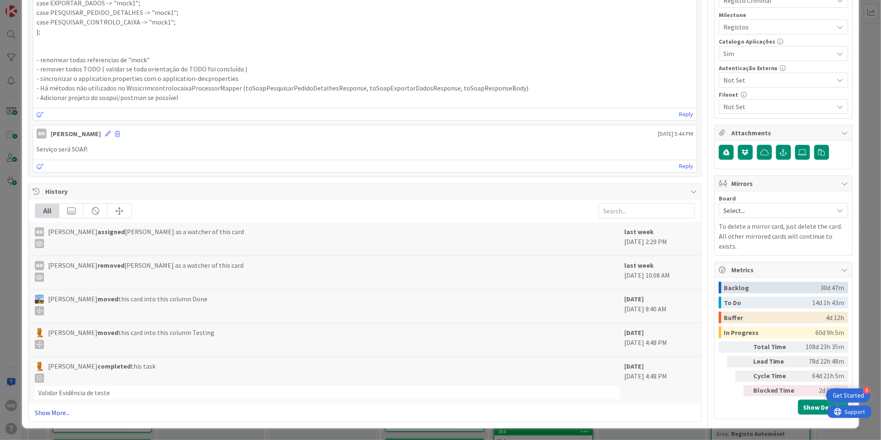
click at [59, 413] on link "Show More..." at bounding box center [365, 412] width 660 height 10
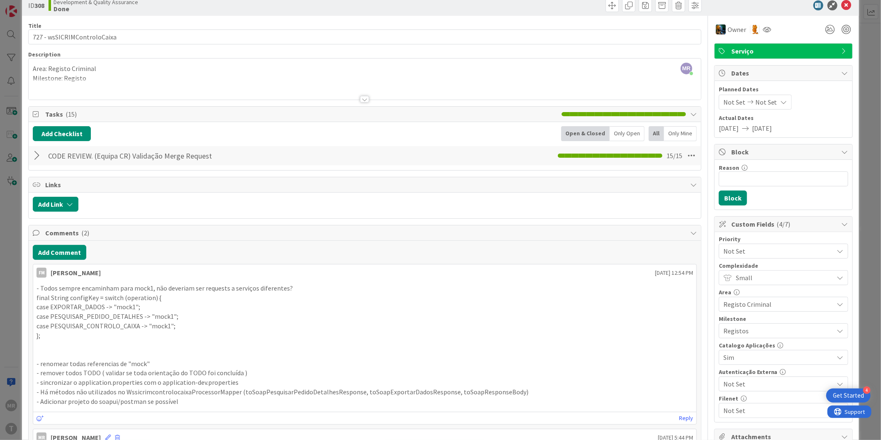
scroll to position [0, 0]
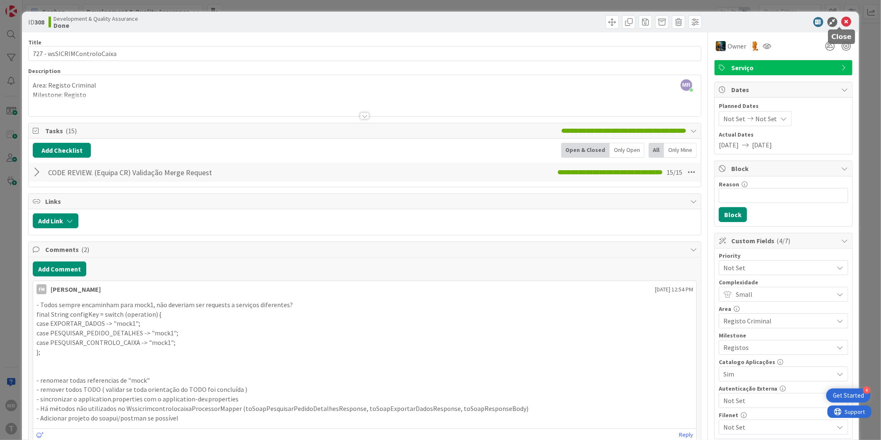
click at [842, 21] on icon at bounding box center [847, 22] width 10 height 10
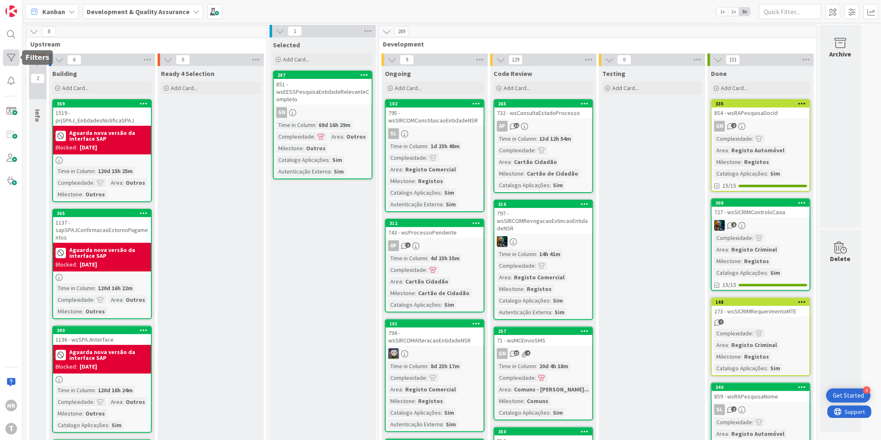
click at [7, 58] on div at bounding box center [11, 57] width 17 height 17
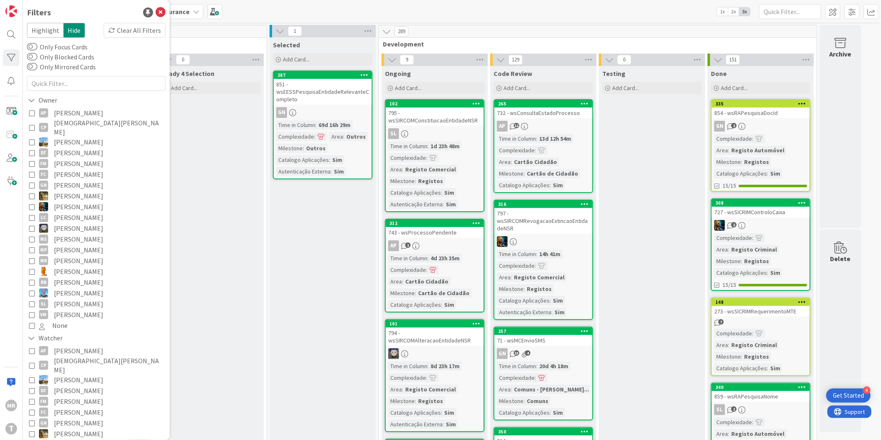
click at [75, 298] on span "[PERSON_NAME]" at bounding box center [78, 303] width 49 height 11
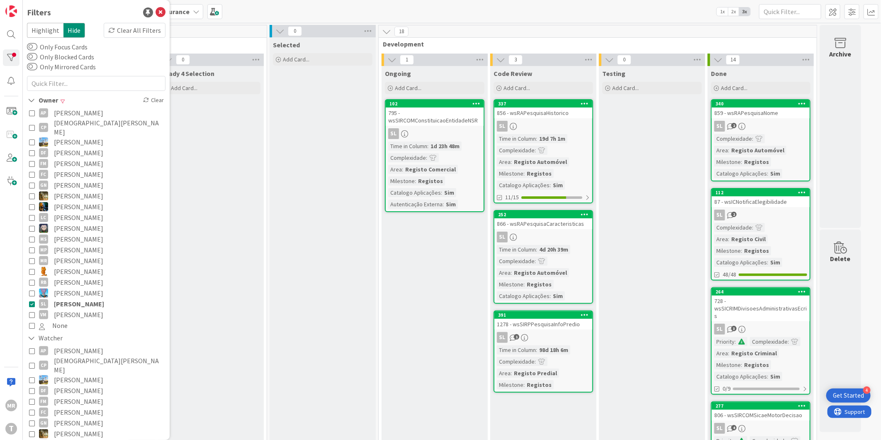
click at [78, 309] on span "[PERSON_NAME]" at bounding box center [78, 314] width 49 height 11
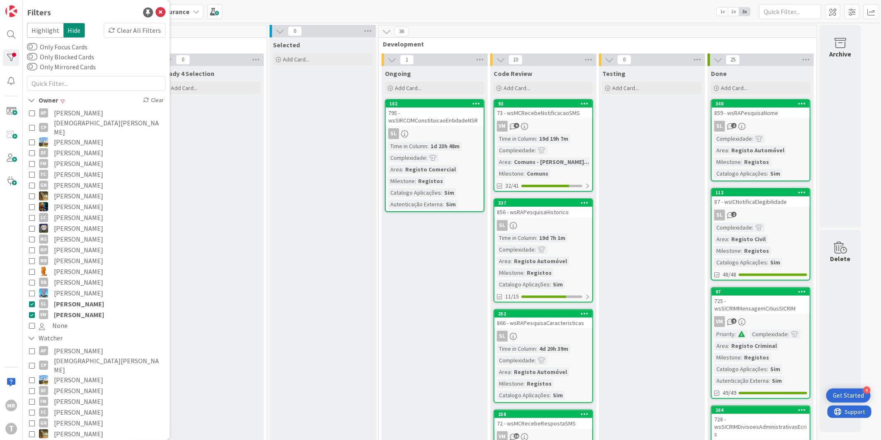
click at [81, 298] on span "[PERSON_NAME]" at bounding box center [79, 303] width 50 height 11
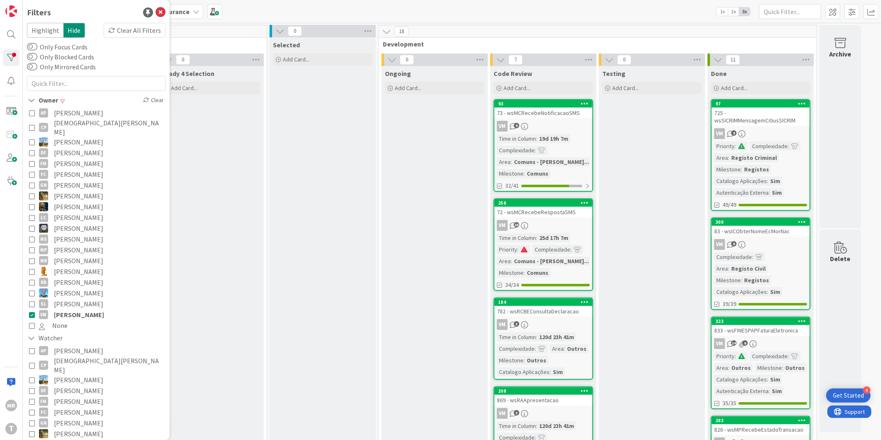
click at [75, 309] on span "[PERSON_NAME]" at bounding box center [79, 314] width 50 height 11
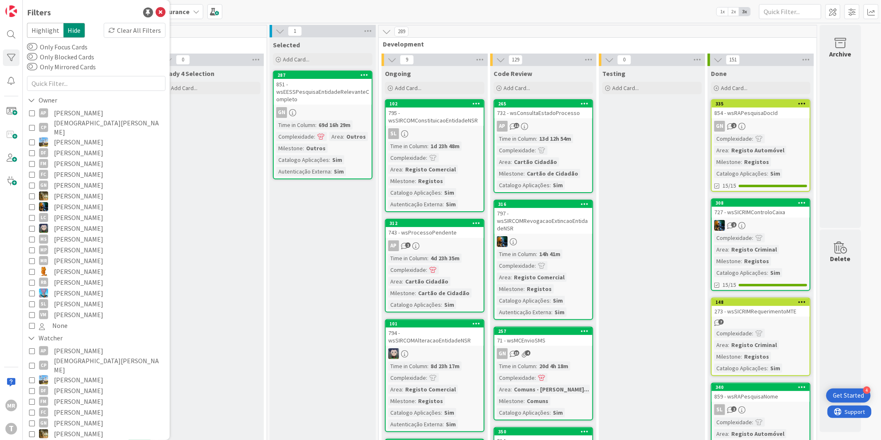
click at [77, 298] on span "[PERSON_NAME]" at bounding box center [78, 303] width 49 height 11
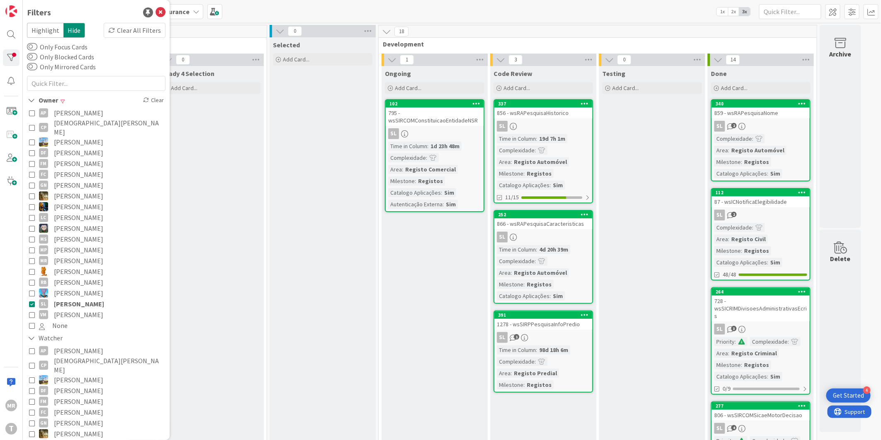
click at [85, 290] on span "[PERSON_NAME]" at bounding box center [78, 292] width 49 height 11
click at [85, 298] on span "[PERSON_NAME]" at bounding box center [79, 303] width 50 height 11
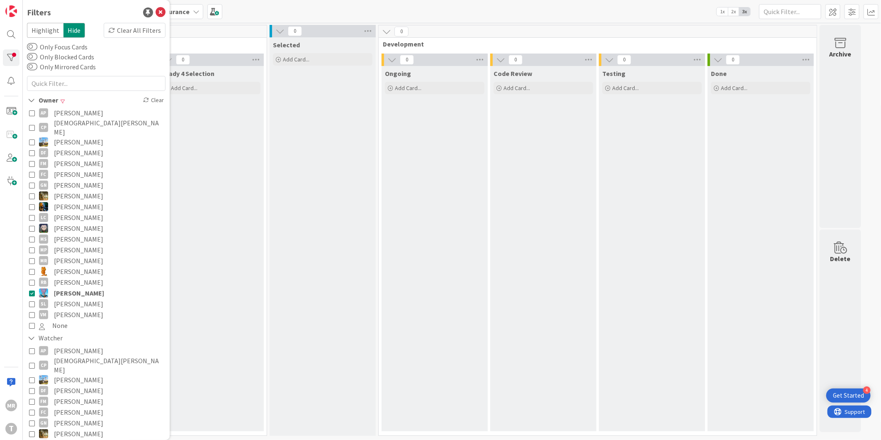
click at [84, 287] on span "[PERSON_NAME]" at bounding box center [79, 292] width 50 height 11
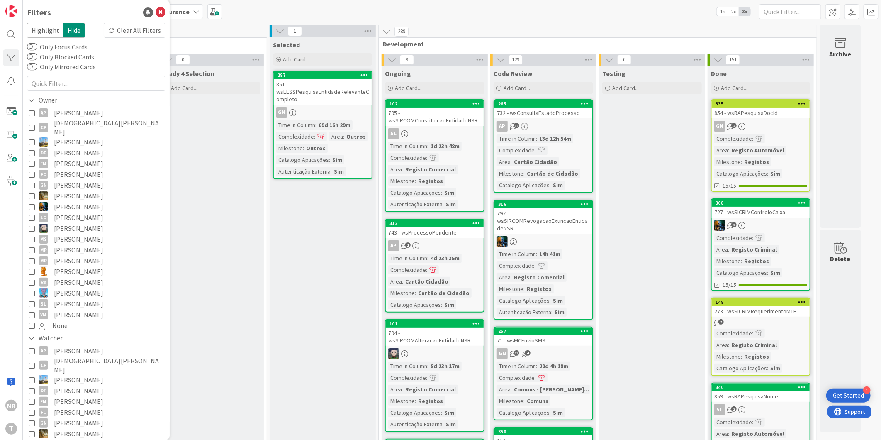
scroll to position [138, 0]
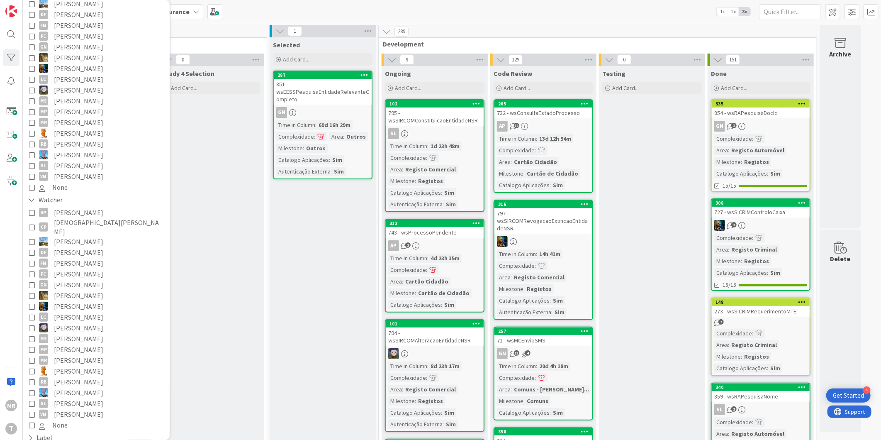
click at [65, 409] on span "[PERSON_NAME]" at bounding box center [78, 414] width 49 height 11
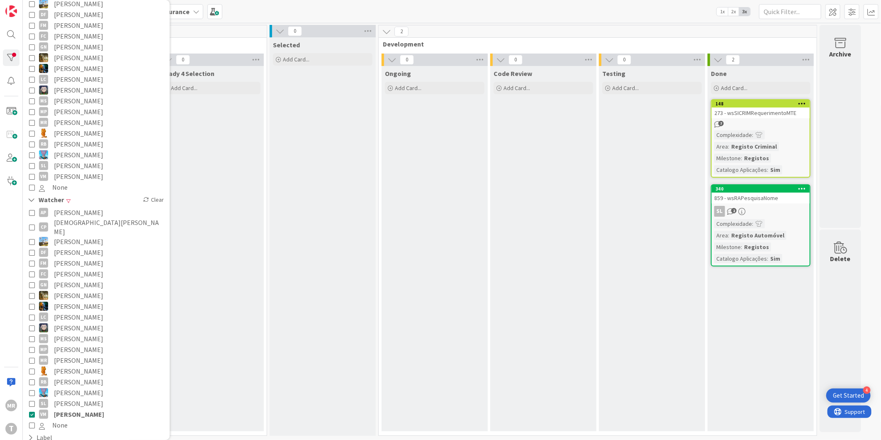
click at [65, 409] on span "[PERSON_NAME]" at bounding box center [79, 414] width 50 height 11
